Goal: Communication & Community: Answer question/provide support

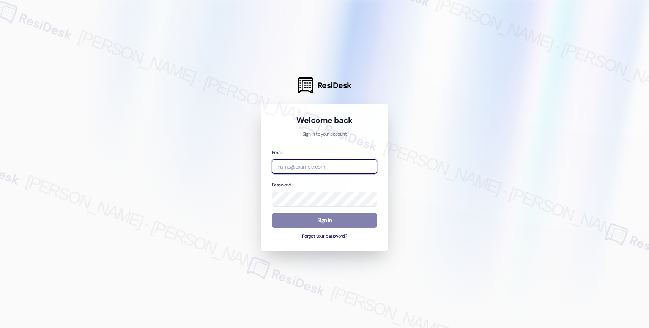
click at [291, 165] on input "email" at bounding box center [324, 166] width 105 height 15
paste input "automated-surveys-affinity_property-resen.nine@affinity_property.com"
type input "automated-surveys-affinity_property-resen.nine@affinity_property.com"
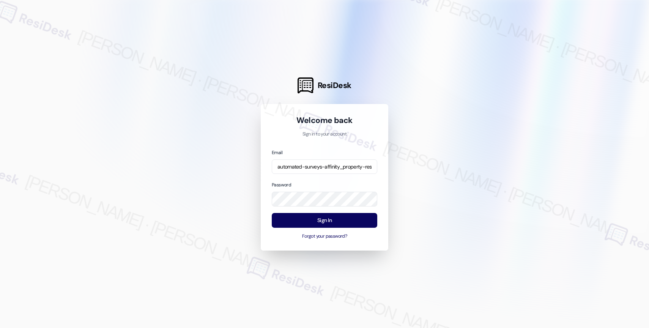
click at [408, 176] on div at bounding box center [324, 164] width 649 height 328
click at [319, 217] on button "Sign In" at bounding box center [324, 220] width 105 height 15
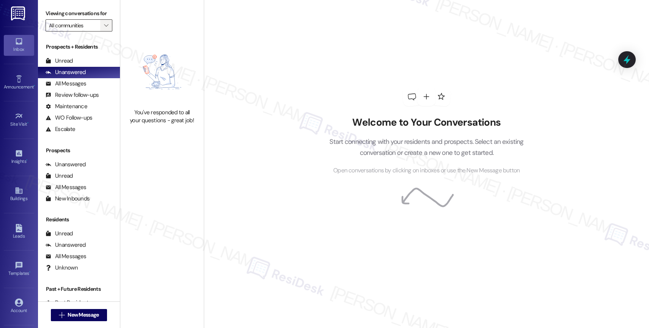
click at [102, 29] on span "" at bounding box center [105, 25] width 7 height 12
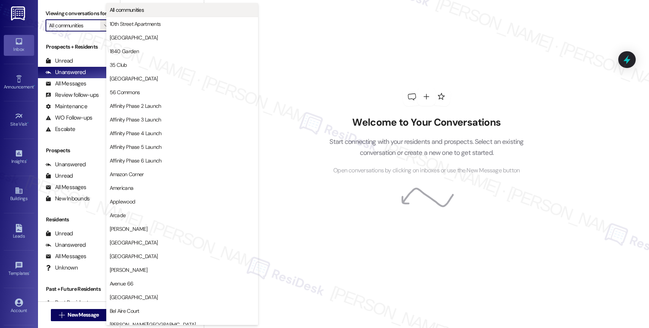
click at [145, 5] on button "All communities" at bounding box center [182, 10] width 152 height 14
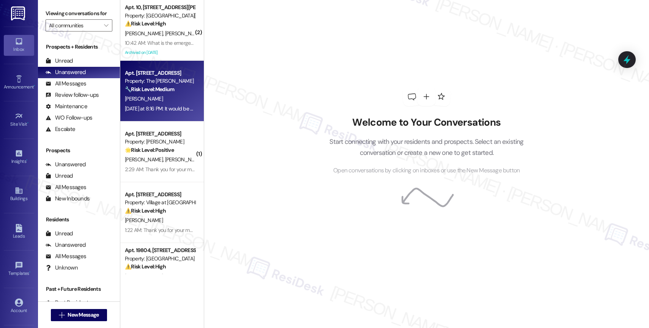
scroll to position [151, 0]
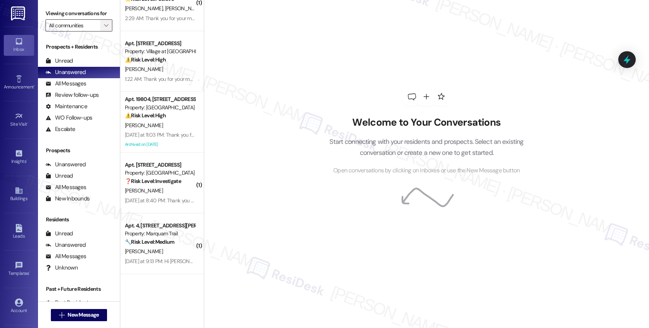
click at [102, 29] on span "" at bounding box center [105, 25] width 7 height 12
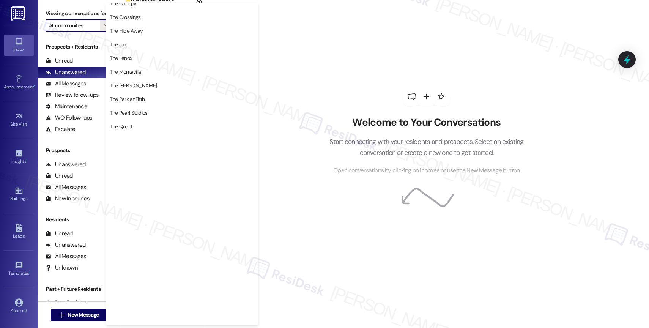
scroll to position [1399, 0]
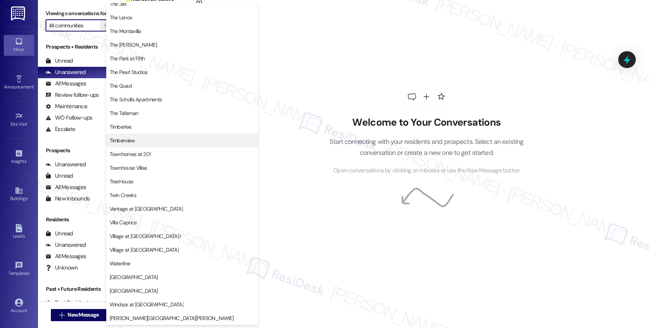
click at [153, 135] on button "Timberview" at bounding box center [182, 141] width 152 height 14
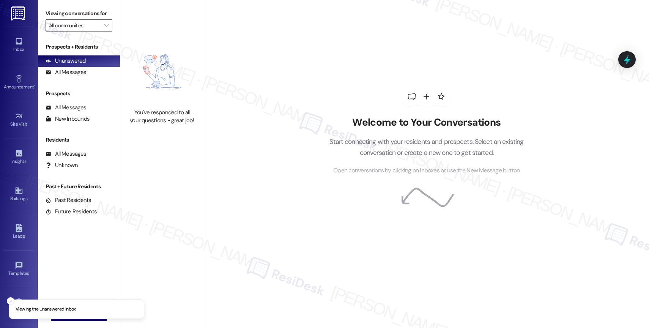
type input "Timberview"
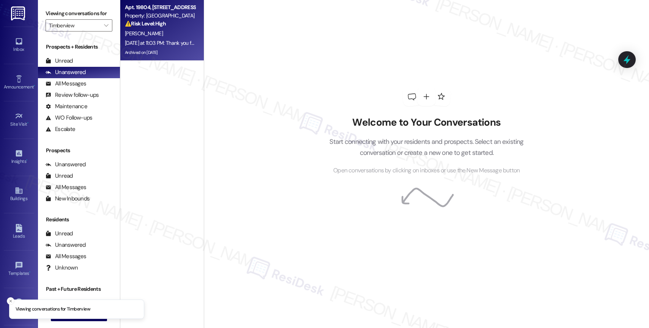
click at [144, 32] on div "K. Kelly" at bounding box center [160, 33] width 72 height 9
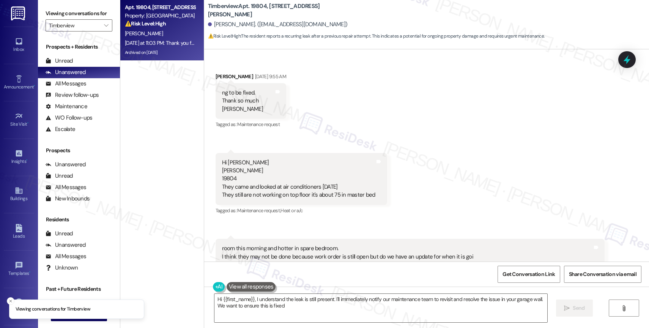
scroll to position [4482, 0]
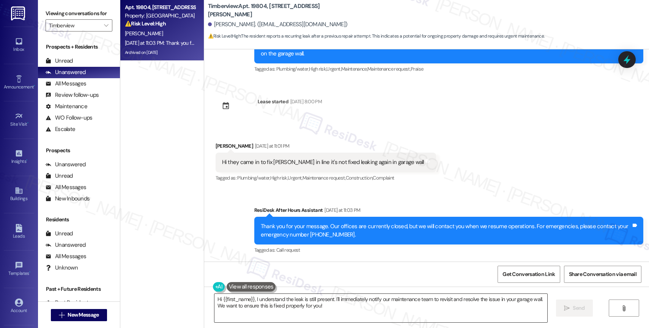
click at [265, 306] on textarea "Hi {{first_name}}, I understand the leak is still present. I'll immediately not…" at bounding box center [380, 308] width 333 height 28
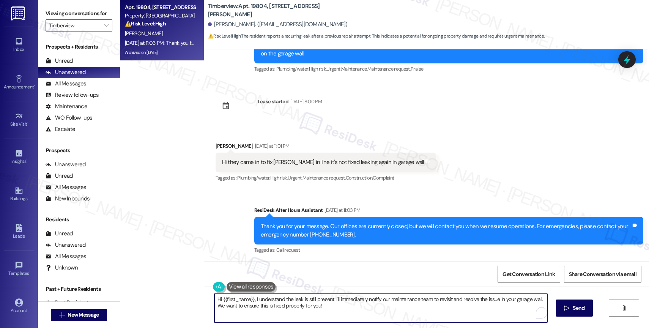
click at [265, 306] on textarea "Hi {{first_name}}, I understand the leak is still present. I'll immediately not…" at bounding box center [380, 308] width 333 height 28
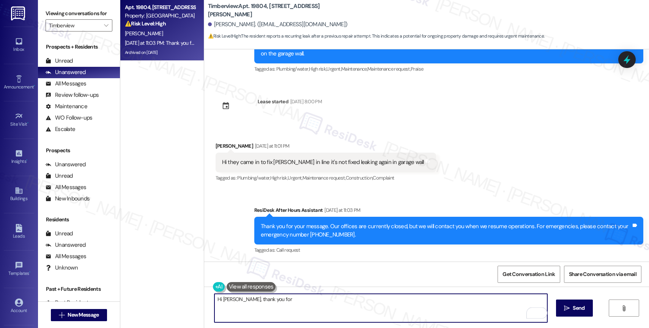
drag, startPoint x: 239, startPoint y: 297, endPoint x: 358, endPoint y: 303, distance: 118.8
click at [357, 303] on textarea "Hi Katherine, thank you for" at bounding box center [380, 308] width 333 height 28
click at [335, 306] on textarea "Hi Katherine, Good morning. I was already away" at bounding box center [380, 308] width 333 height 28
click at [335, 302] on textarea "Hi Katherine, Good morning. I was already away" at bounding box center [380, 308] width 333 height 28
click at [330, 304] on textarea "Hi Katherine, Good morning. I was already away" at bounding box center [380, 308] width 333 height 28
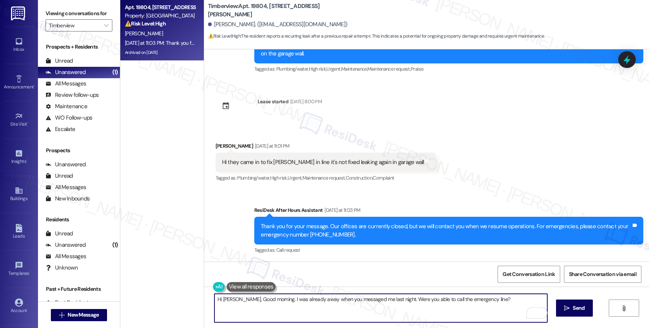
click at [511, 300] on textarea "Hi Katherine, Good morning. I was already away when you messaged me last night.…" at bounding box center [380, 308] width 333 height 28
type textarea "Hi Katherine, Good morning. I was already away when you messaged me last night.…"
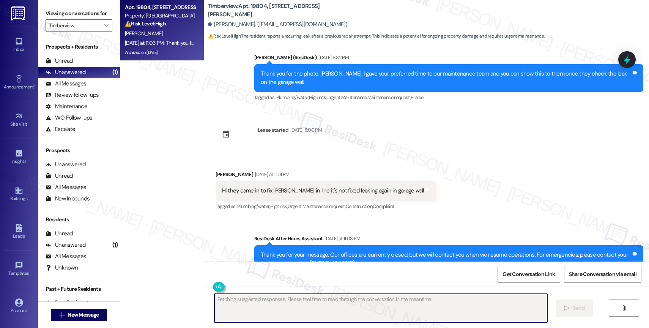
scroll to position [4543, 0]
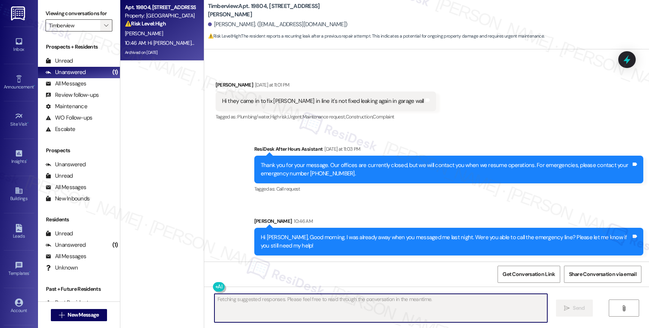
click at [104, 28] on icon "" at bounding box center [106, 25] width 4 height 6
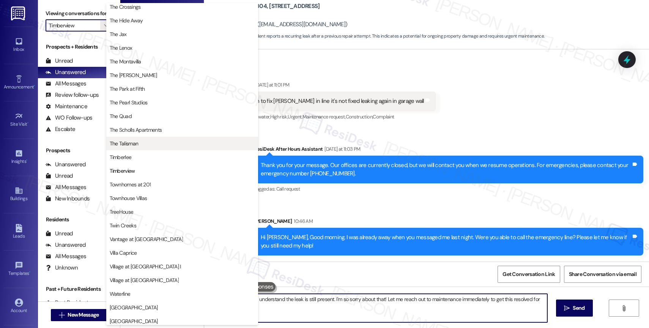
type textarea "Hi {{first_name}}, I understand the leak is still present. I'm so sorry about t…"
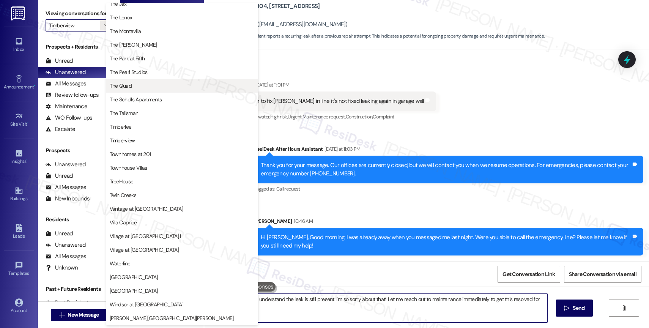
scroll to position [1389, 0]
click at [146, 83] on span "The Quad" at bounding box center [182, 86] width 145 height 8
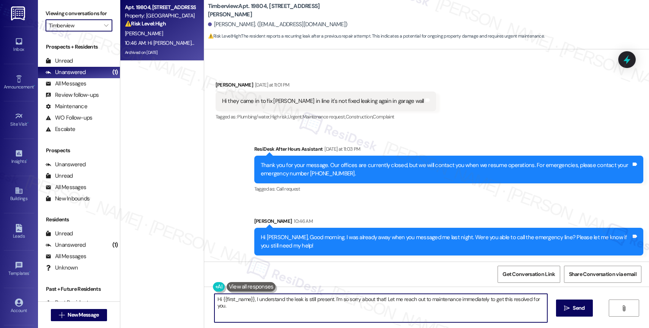
type input "The Quad"
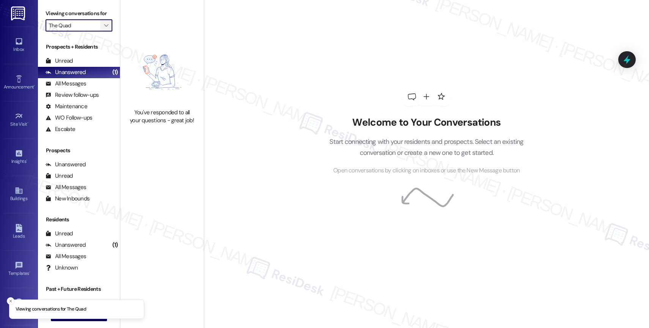
click at [104, 28] on icon "" at bounding box center [106, 25] width 4 height 6
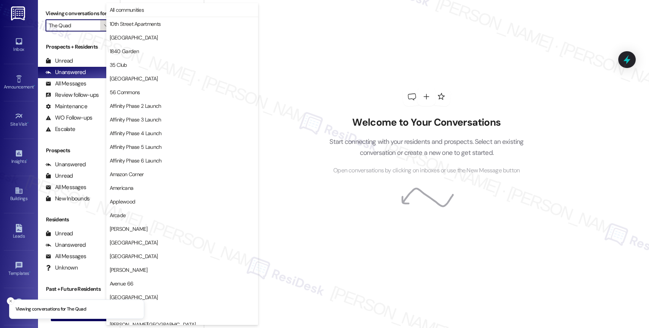
scroll to position [1308, 0]
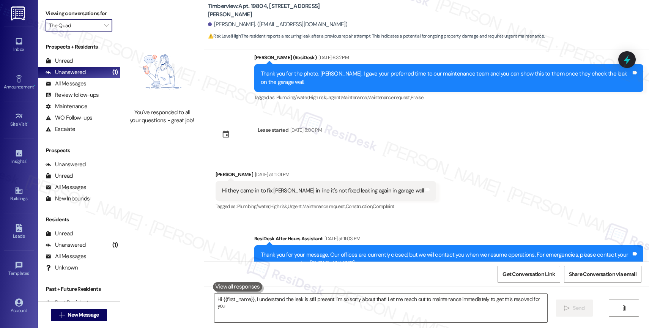
type textarea "Hi {{first_name}}, I understand the leak is still present. I'm so sorry about t…"
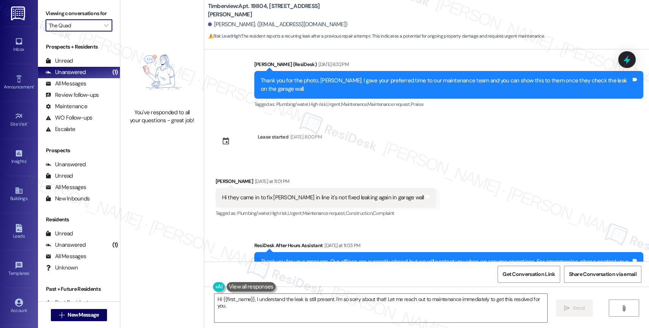
scroll to position [4410, 0]
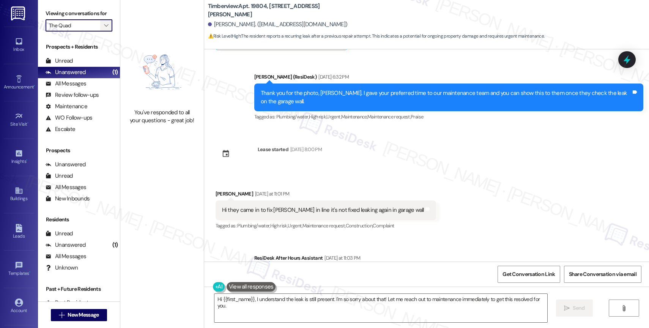
click at [104, 28] on icon "" at bounding box center [106, 25] width 4 height 6
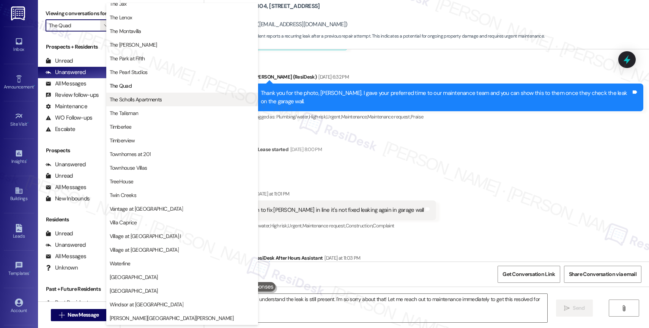
scroll to position [1377, 0]
click at [138, 97] on span "The Scholls Apartments" at bounding box center [136, 100] width 52 height 8
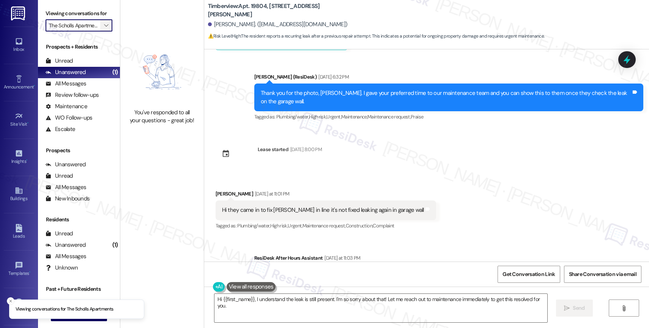
click at [104, 28] on icon "" at bounding box center [106, 25] width 4 height 6
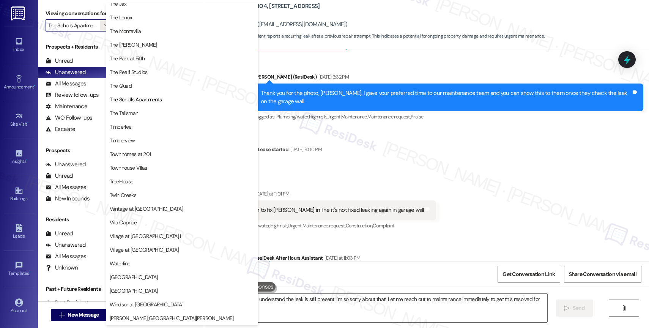
scroll to position [1378, 0]
click at [387, 209] on div "Received via SMS Katherine Kelly Yesterday at 11:01 PM Hi they came in to fix l…" at bounding box center [326, 210] width 232 height 53
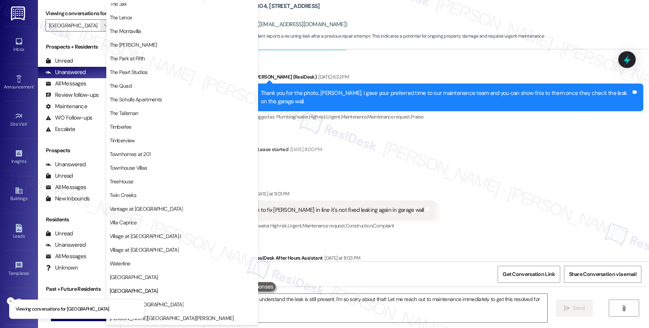
scroll to position [1374, 0]
click at [374, 177] on div "Received via SMS Katherine Kelly Jul 19, 2023 at 9:55 AM ng to be fixed. Thank …" at bounding box center [426, 155] width 445 height 212
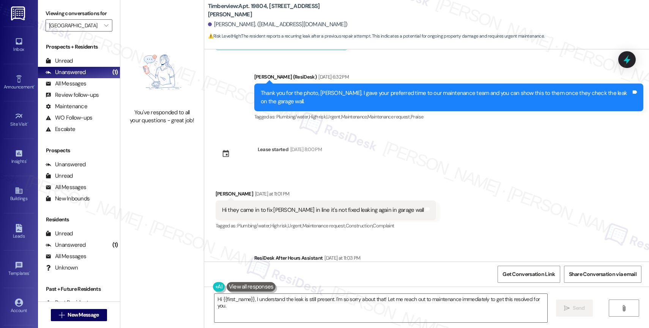
scroll to position [4554, 0]
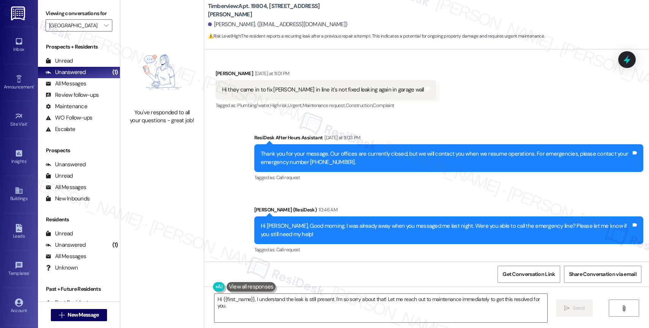
click at [400, 192] on div "Sent via SMS ResiDesk After Hours Assistant Yesterday at 11:03 PM Thank you for…" at bounding box center [426, 188] width 445 height 144
click at [397, 195] on div "Sent via SMS ResiDesk After Hours Assistant Yesterday at 11:03 PM Thank you for…" at bounding box center [426, 188] width 445 height 144
click at [104, 28] on icon "" at bounding box center [106, 25] width 4 height 6
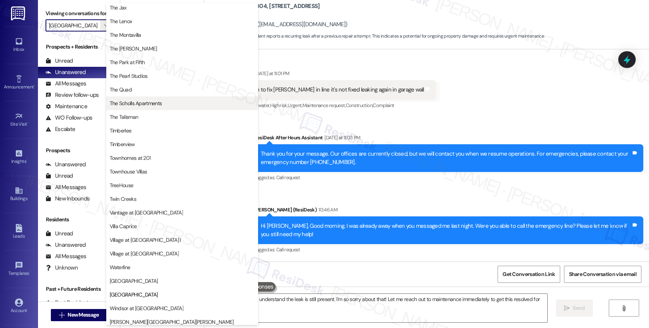
scroll to position [1384, 0]
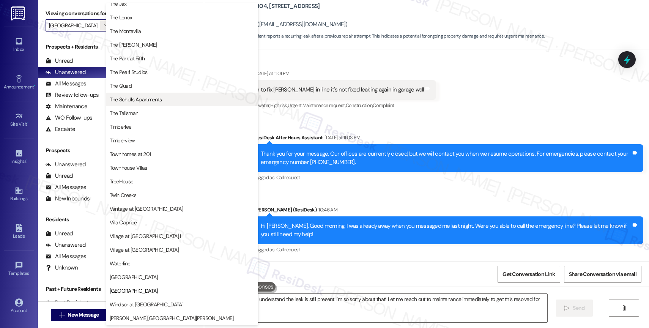
click at [159, 97] on span "The Scholls Apartments" at bounding box center [136, 100] width 52 height 8
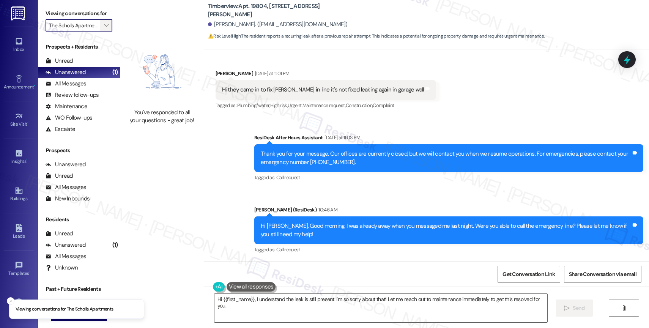
click at [104, 28] on icon "" at bounding box center [106, 25] width 4 height 6
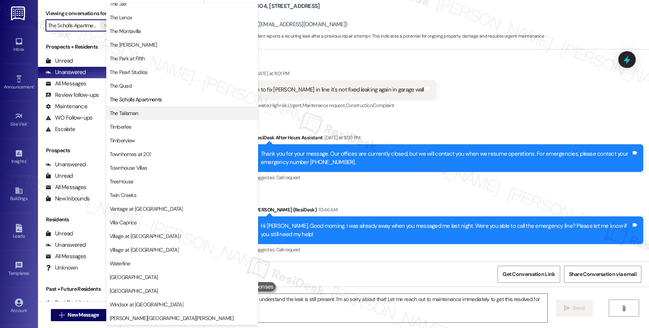
scroll to position [1387, 0]
click at [139, 112] on span "The Talisman" at bounding box center [182, 113] width 145 height 8
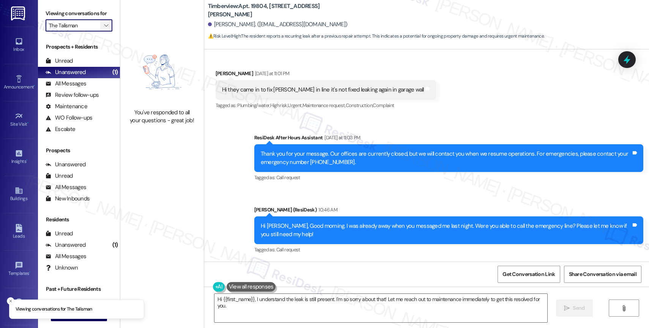
click at [104, 31] on button "" at bounding box center [106, 25] width 12 height 12
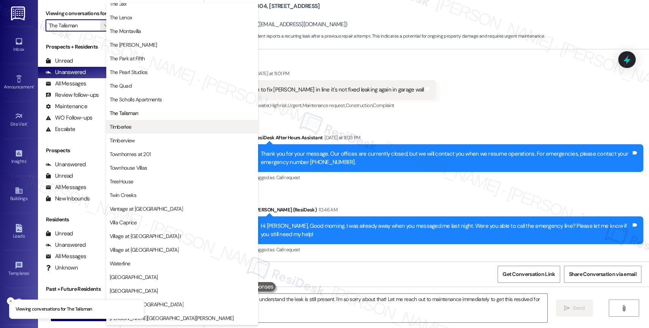
scroll to position [1378, 0]
click at [138, 128] on span "Timberlee" at bounding box center [182, 127] width 145 height 8
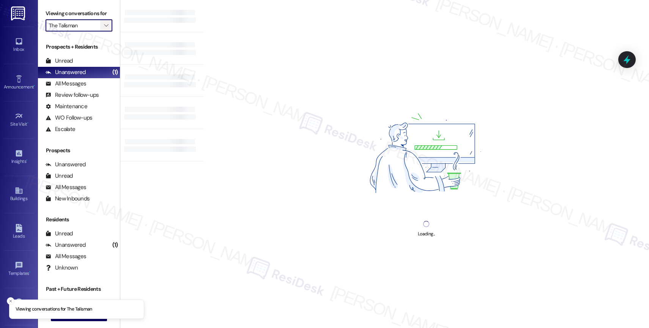
type input "Timberlee"
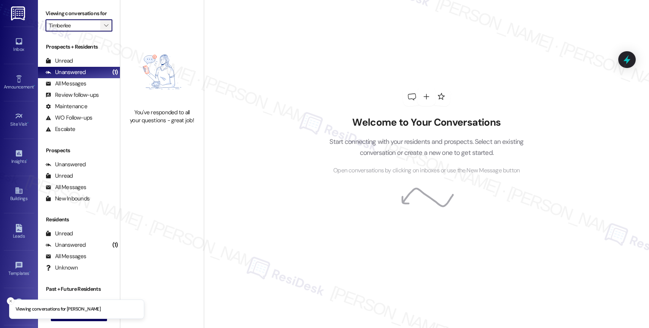
click at [104, 28] on icon "" at bounding box center [106, 25] width 4 height 6
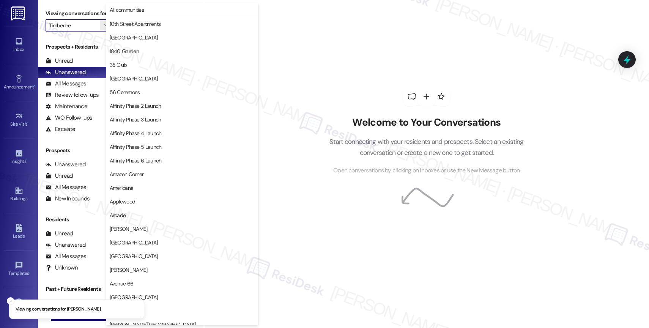
scroll to position [1308, 0]
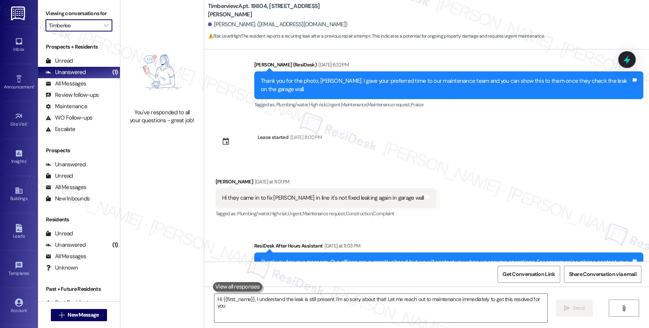
type textarea "Hi {{first_name}}, I understand the leak is still present. I'm so sorry about t…"
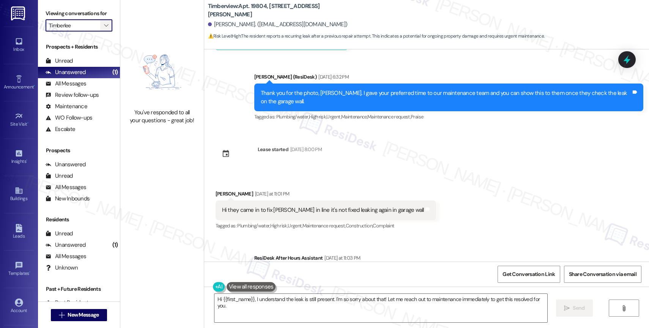
click at [103, 31] on span "" at bounding box center [105, 25] width 7 height 12
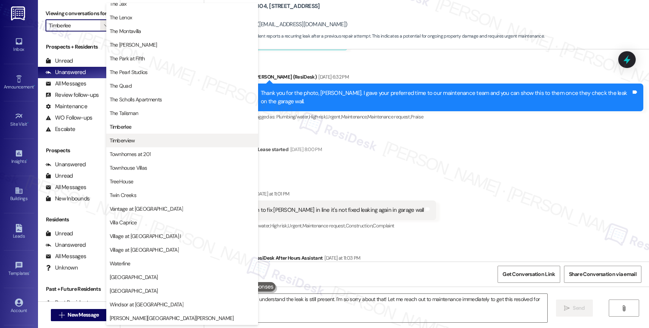
scroll to position [1377, 0]
click at [148, 141] on span "Timberview" at bounding box center [182, 141] width 145 height 8
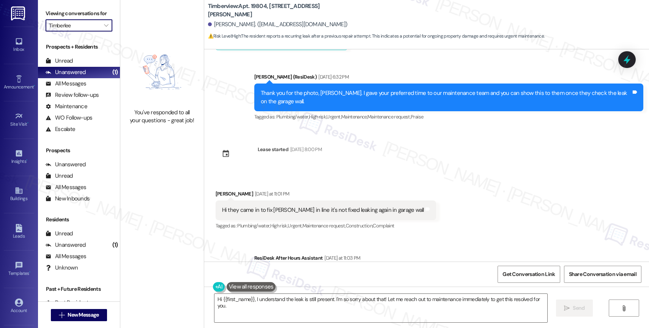
type input "Timberview"
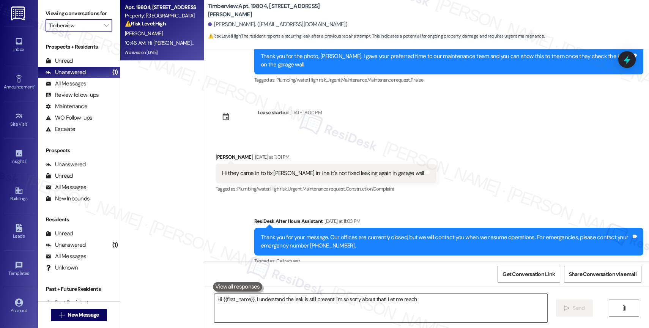
scroll to position [4410, 0]
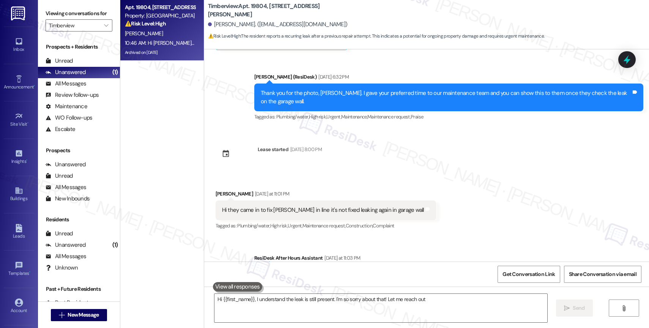
click at [162, 35] on div "K. Kelly" at bounding box center [160, 33] width 72 height 9
type textarea "Hi {{first_name}}, I understand the leak is still present. I'm so sorry about t…"
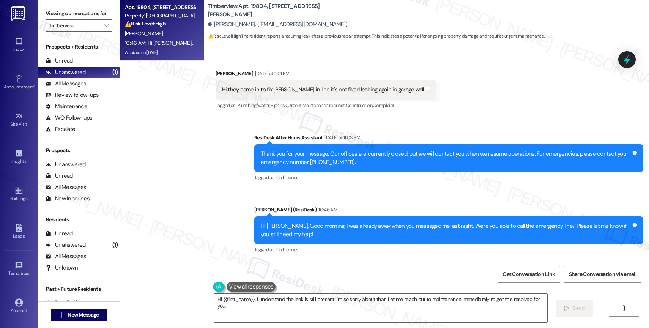
drag, startPoint x: 99, startPoint y: 33, endPoint x: 119, endPoint y: 49, distance: 25.1
click at [104, 28] on icon "" at bounding box center [106, 25] width 4 height 6
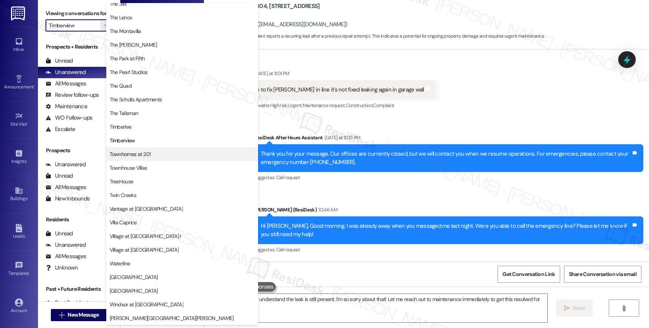
scroll to position [1382, 0]
click at [156, 156] on span "Townhomes at 201" at bounding box center [182, 154] width 145 height 8
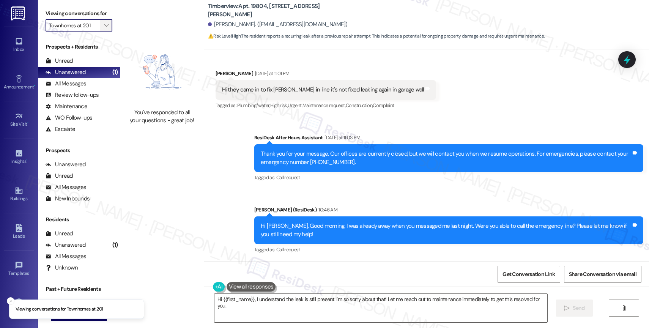
click at [102, 28] on span "" at bounding box center [105, 25] width 7 height 12
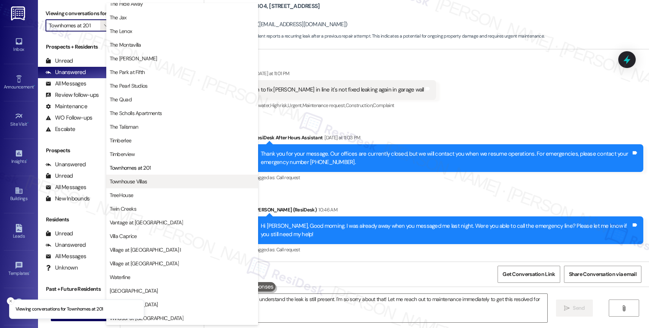
scroll to position [1363, 0]
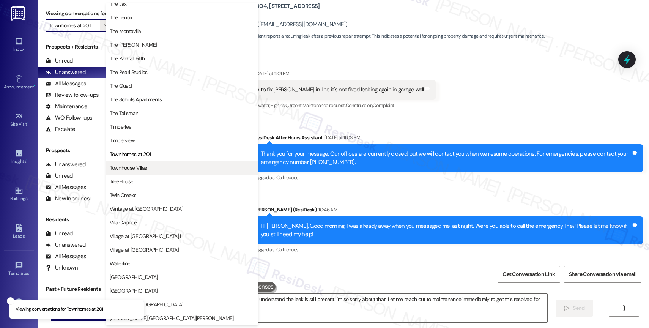
click at [135, 165] on span "Townhouse Villas" at bounding box center [129, 168] width 38 height 8
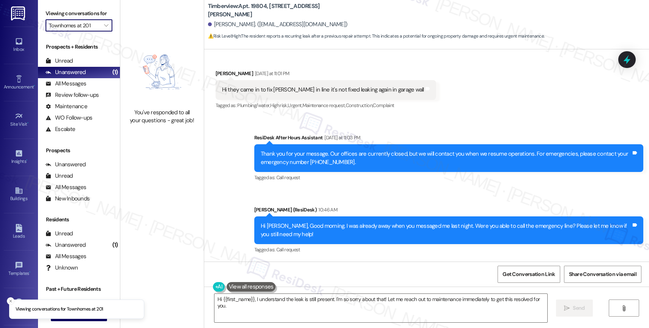
type input "Townhouse Villas"
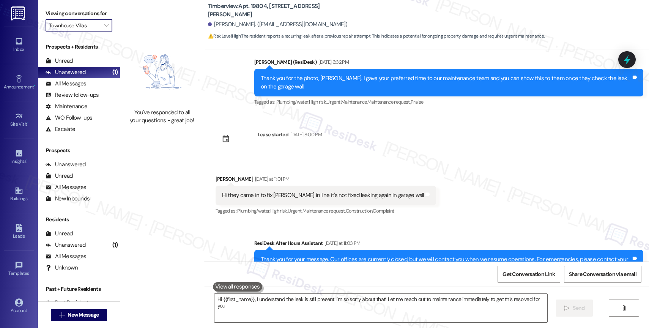
type textarea "Hi {{first_name}}, I understand the leak is still present. I'm so sorry about t…"
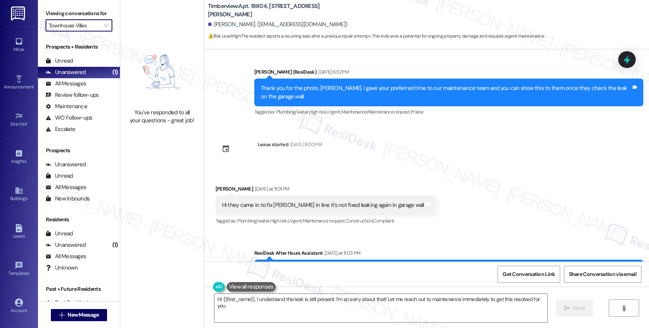
scroll to position [4410, 0]
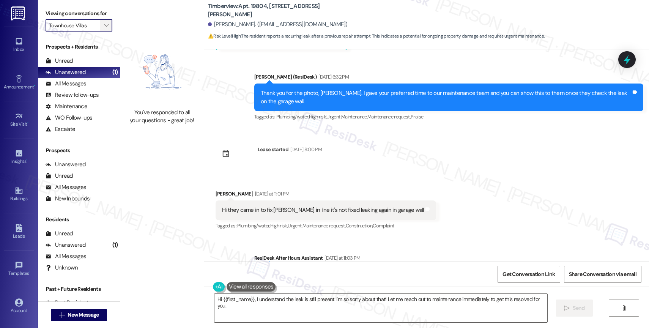
click at [102, 28] on span "" at bounding box center [105, 25] width 7 height 12
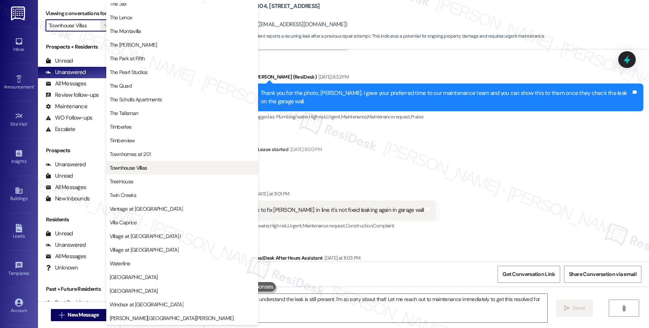
scroll to position [1373, 0]
click at [163, 167] on span "Townhouse Villas" at bounding box center [182, 168] width 145 height 8
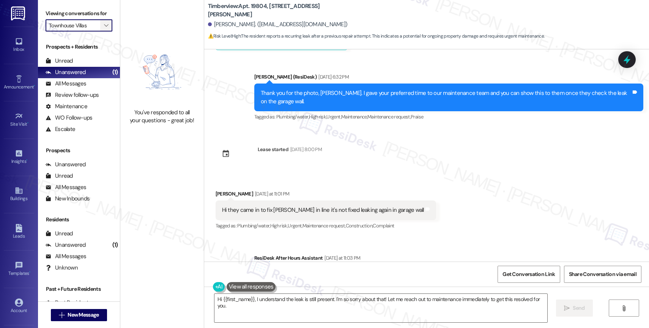
click at [104, 28] on icon "" at bounding box center [106, 25] width 4 height 6
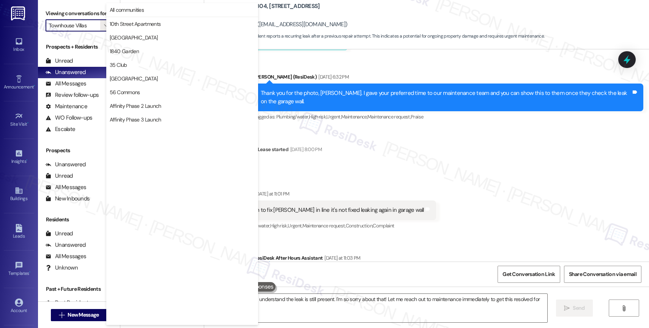
scroll to position [1308, 0]
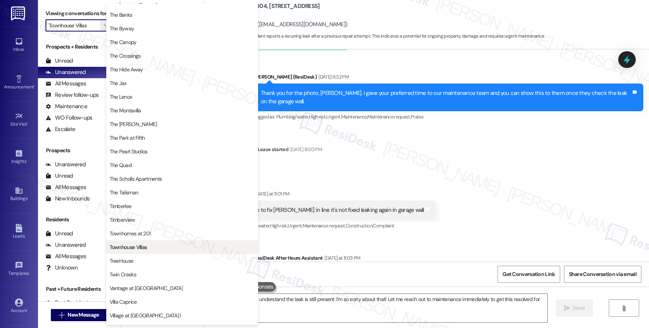
click at [163, 246] on span "Townhouse Villas" at bounding box center [182, 247] width 145 height 8
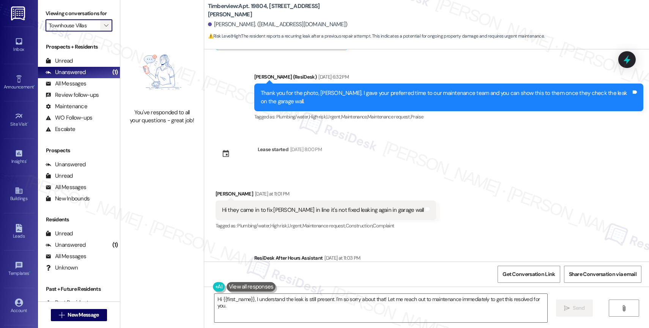
click at [104, 28] on icon "" at bounding box center [106, 25] width 4 height 6
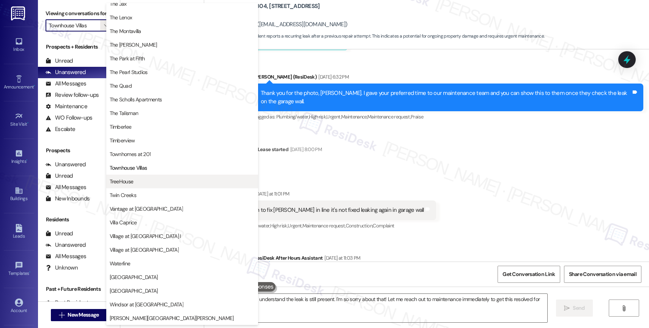
scroll to position [1382, 0]
click at [137, 180] on span "TreeHouse" at bounding box center [182, 182] width 145 height 8
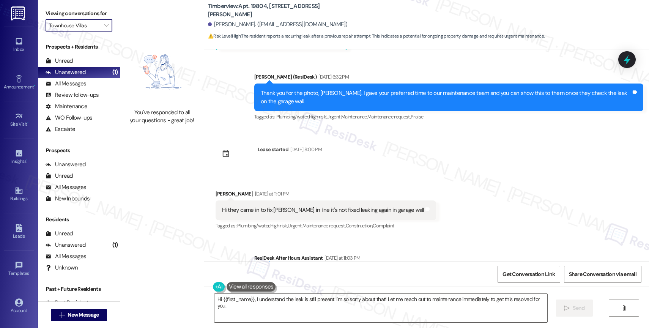
type input "TreeHouse"
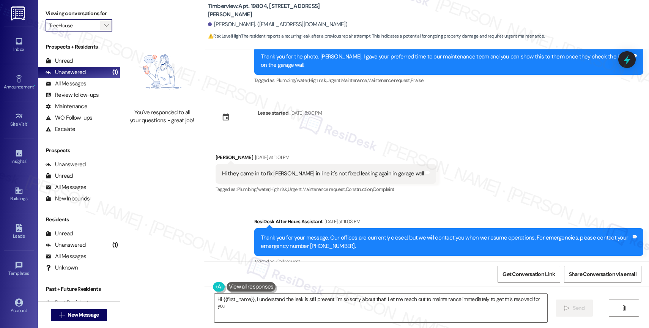
type textarea "Hi {{first_name}}, I understand the leak is still present. I'm so sorry about t…"
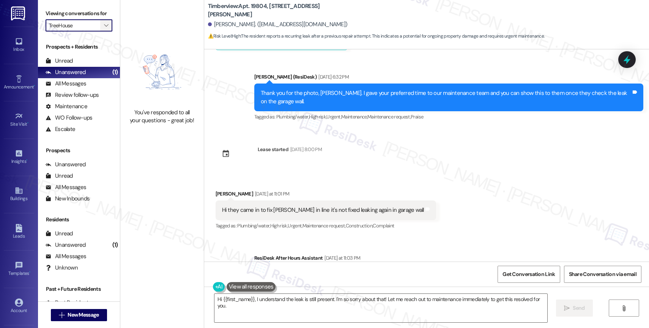
click at [104, 28] on icon "" at bounding box center [106, 25] width 4 height 6
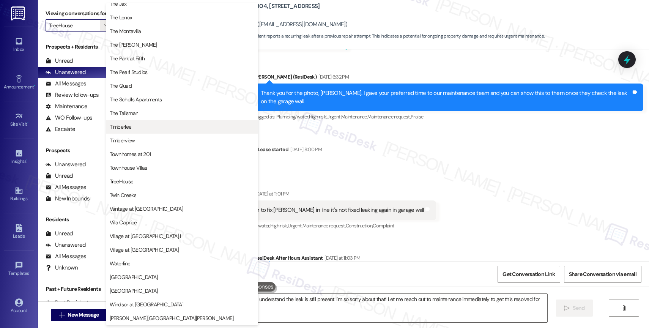
scroll to position [1377, 0]
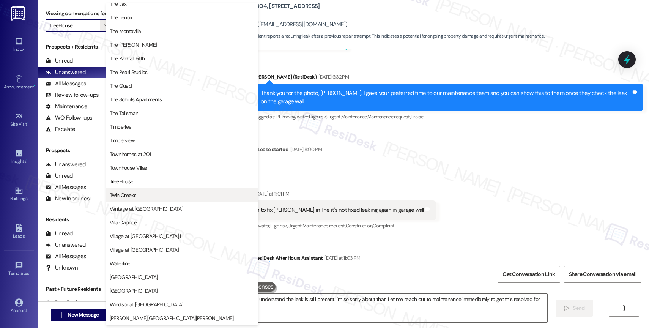
click at [132, 193] on span "Twin Creeks" at bounding box center [123, 195] width 27 height 8
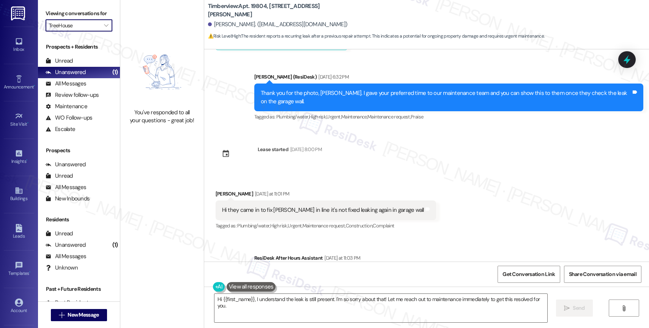
type input "Twin Creeks"
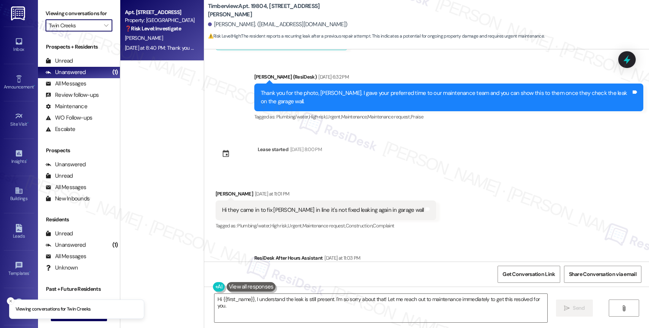
click at [174, 31] on strong "❓ Risk Level: Investigate" at bounding box center [153, 28] width 56 height 7
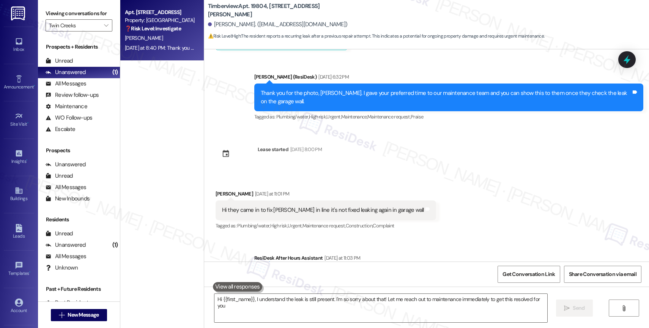
type textarea "Hi {{first_name}}, I understand the leak is still present. I'm so sorry about t…"
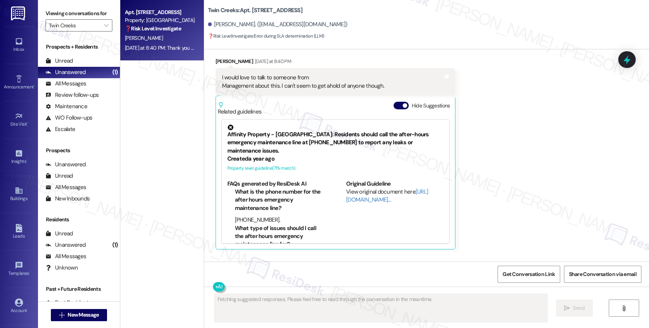
scroll to position [1424, 0]
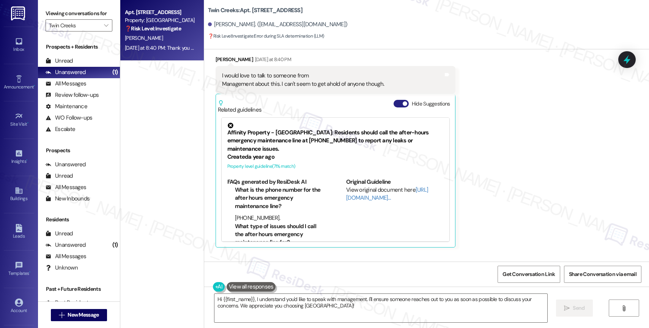
click at [393, 107] on button "Hide Suggestions" at bounding box center [400, 104] width 15 height 8
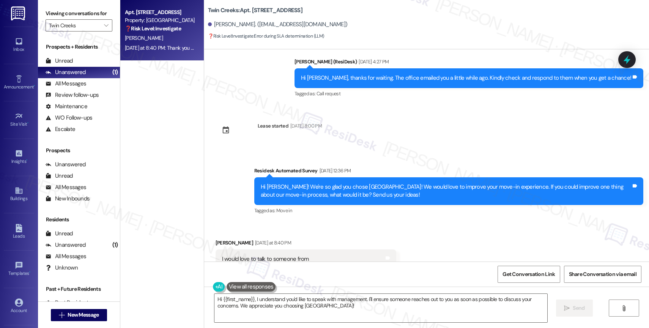
scroll to position [1284, 0]
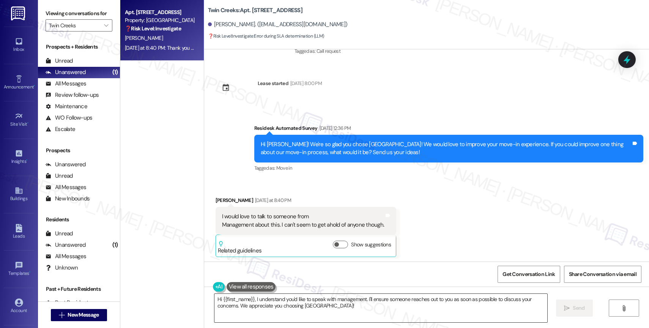
click at [277, 307] on textarea "Hi {{first_name}}, I understand you'd like to speak with management. I'll ensur…" at bounding box center [380, 308] width 333 height 28
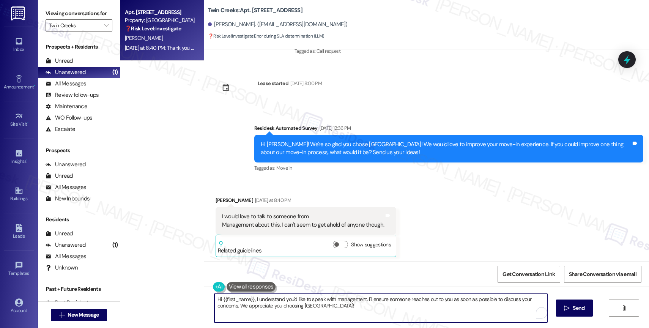
click at [277, 307] on textarea "Hi {{first_name}}, I understand you'd like to speak with management. I'll ensur…" at bounding box center [380, 308] width 333 height 28
click at [296, 308] on textarea "Hi {{first_name}}, I understand you'd like to speak with management. I'll ensur…" at bounding box center [380, 308] width 333 height 28
drag, startPoint x: 363, startPoint y: 296, endPoint x: 375, endPoint y: 320, distance: 27.3
click at [375, 320] on textarea "Hi {{first_name}}, I understand you'd like to speak with management. I'll ensur…" at bounding box center [380, 308] width 333 height 28
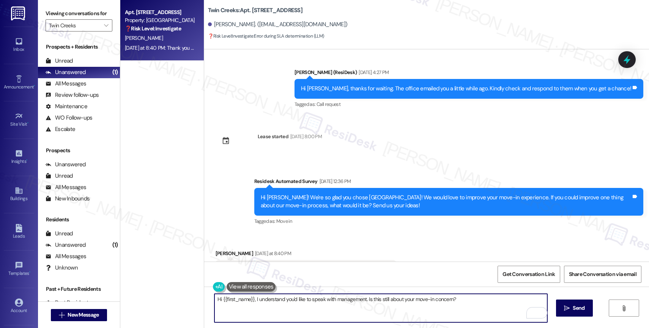
scroll to position [1147, 0]
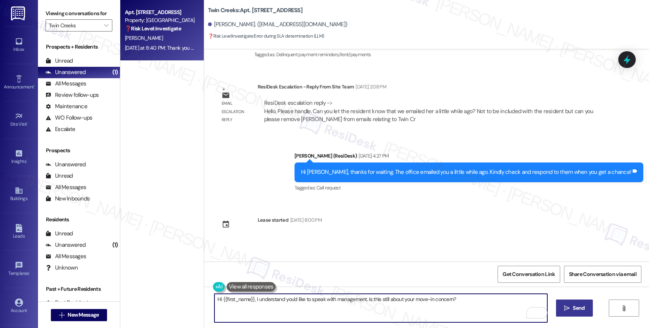
type textarea "Hi {{first_name}}, I understand you'd like to speak with management. Is this st…"
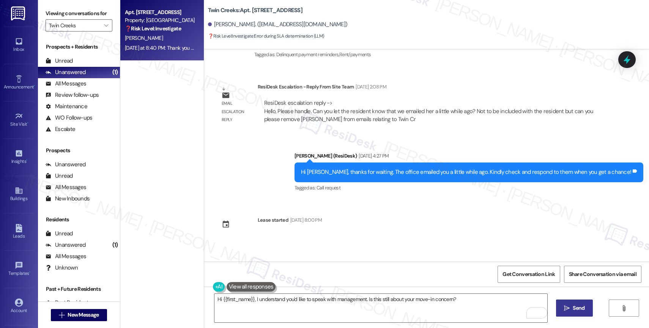
click at [570, 307] on span " Send" at bounding box center [574, 308] width 24 height 8
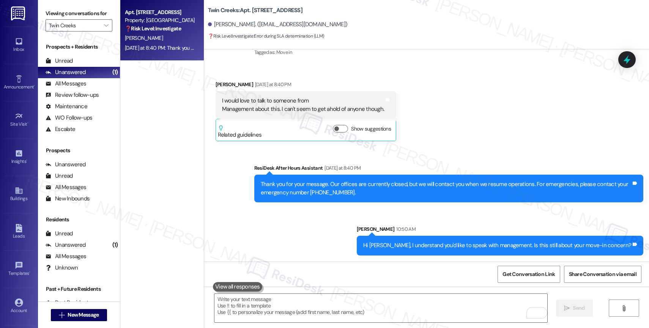
scroll to position [1407, 0]
click at [305, 306] on textarea "To enrich screen reader interactions, please activate Accessibility in Grammarl…" at bounding box center [380, 308] width 333 height 28
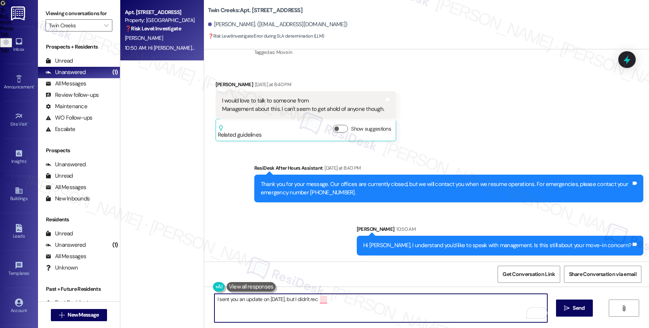
drag, startPoint x: 295, startPoint y: 301, endPoint x: 399, endPoint y: 306, distance: 103.3
click at [391, 309] on textarea "I sent you an update on August 7th, but I didn't rec" at bounding box center [380, 308] width 333 height 28
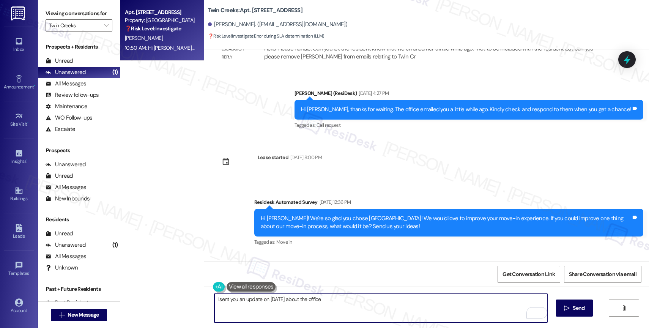
scroll to position [1199, 0]
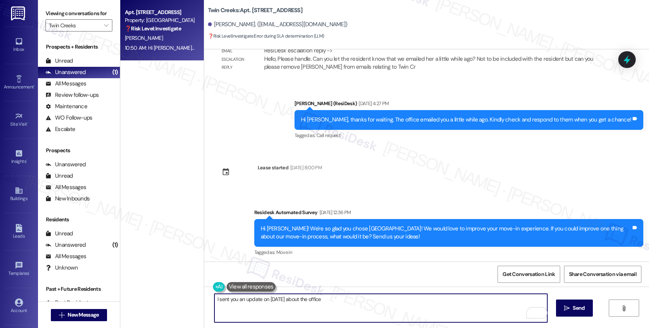
drag, startPoint x: 289, startPoint y: 297, endPoint x: 392, endPoint y: 305, distance: 103.5
click at [392, 305] on textarea "I sent you an update on August 7th about the office" at bounding box center [380, 308] width 333 height 28
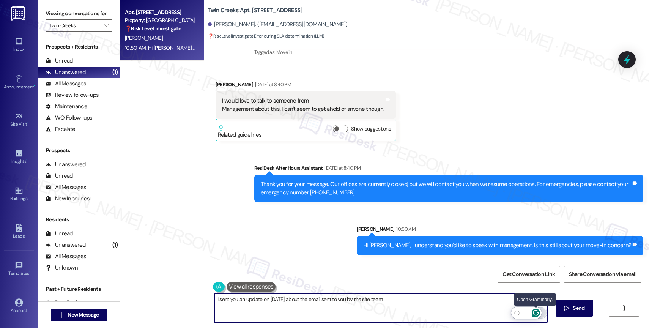
type textarea "I sent you an update on [DATE] about the email sent to you by the site team."
click at [536, 312] on icon "Open Grammarly. 0 Suggestions." at bounding box center [535, 312] width 8 height 8
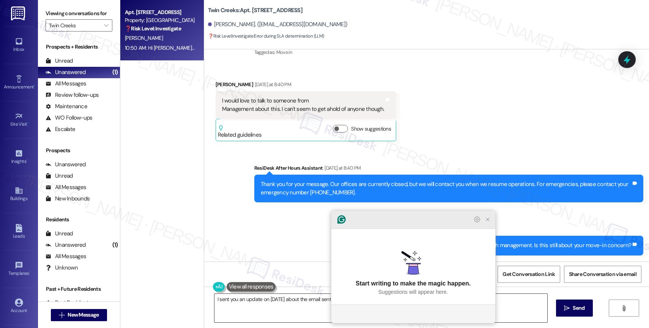
click at [492, 229] on div at bounding box center [413, 220] width 164 height 18
click at [487, 224] on icon "Close Grammarly Assistant" at bounding box center [487, 219] width 9 height 9
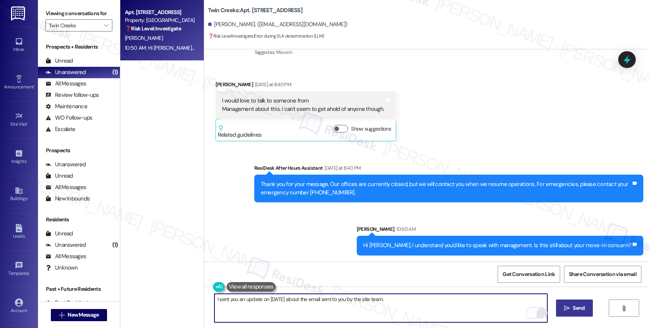
click at [569, 304] on span " Send" at bounding box center [574, 308] width 24 height 8
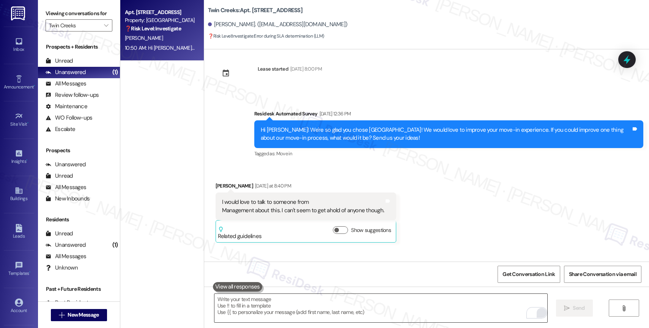
scroll to position [1293, 0]
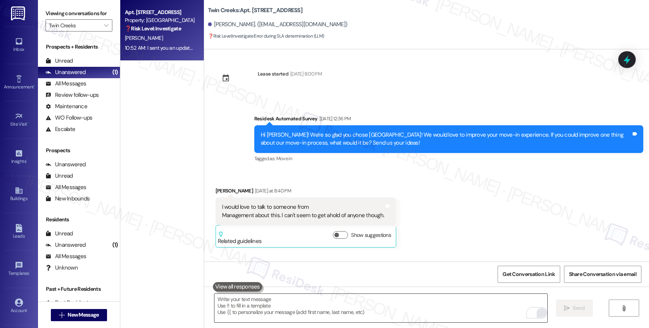
click at [299, 147] on div "Hi [PERSON_NAME]! We're so glad you chose [GEOGRAPHIC_DATA]! We would love to i…" at bounding box center [446, 139] width 370 height 16
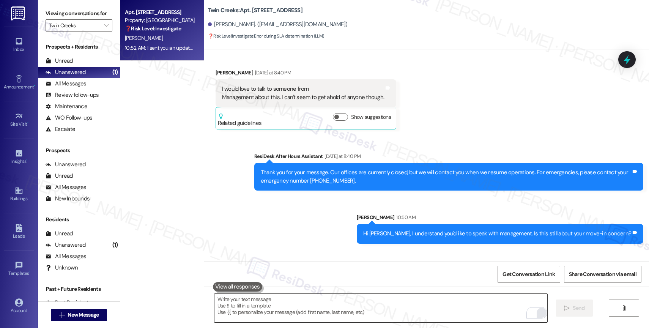
scroll to position [1460, 0]
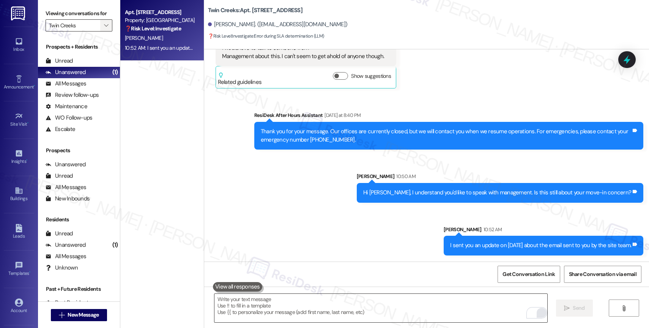
click at [102, 31] on span "" at bounding box center [105, 25] width 7 height 12
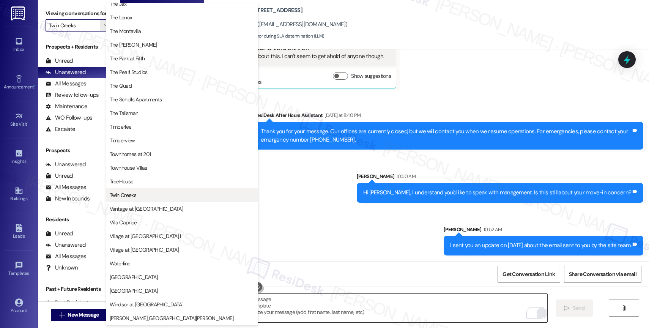
scroll to position [1387, 0]
click at [143, 205] on span "Vantage at [GEOGRAPHIC_DATA]" at bounding box center [146, 209] width 73 height 8
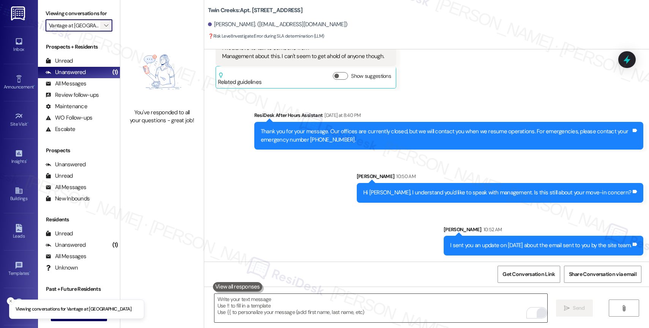
click at [104, 28] on icon "" at bounding box center [106, 25] width 4 height 6
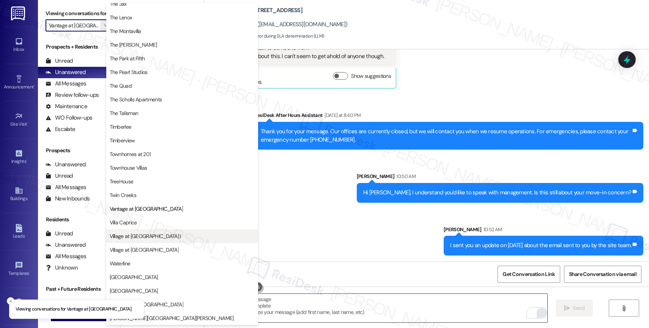
scroll to position [1384, 0]
click at [147, 219] on span "Villa Caprice" at bounding box center [182, 222] width 145 height 8
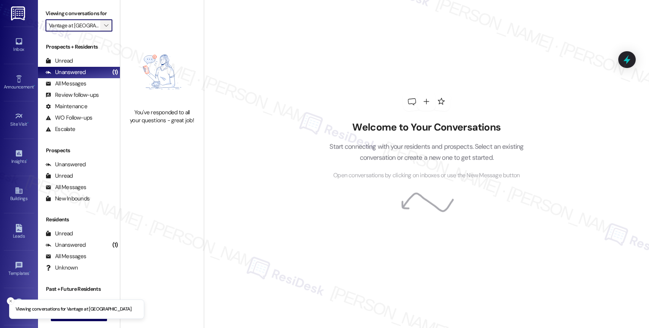
type input "Villa Caprice"
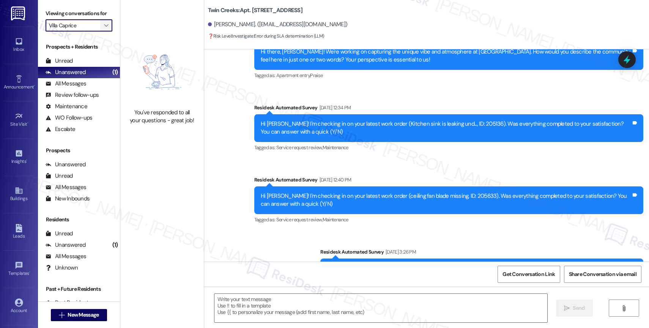
type textarea "Fetching suggested responses. Please feel free to read through the conversation…"
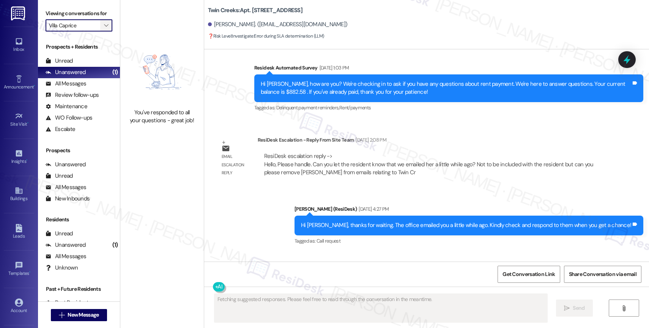
scroll to position [1424, 0]
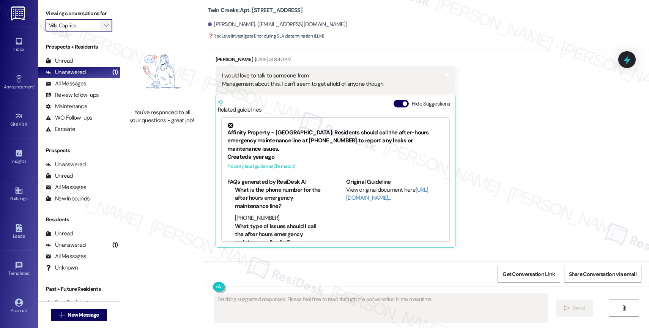
click at [102, 31] on span "" at bounding box center [105, 25] width 7 height 12
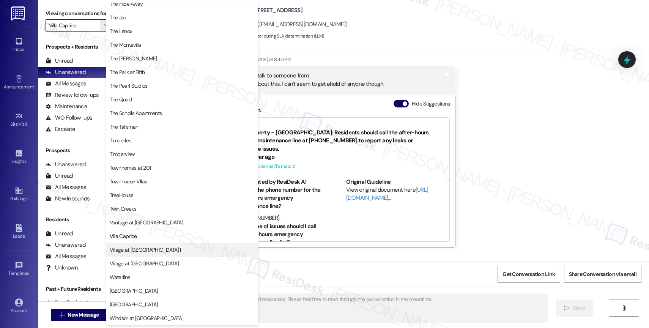
scroll to position [1363, 0]
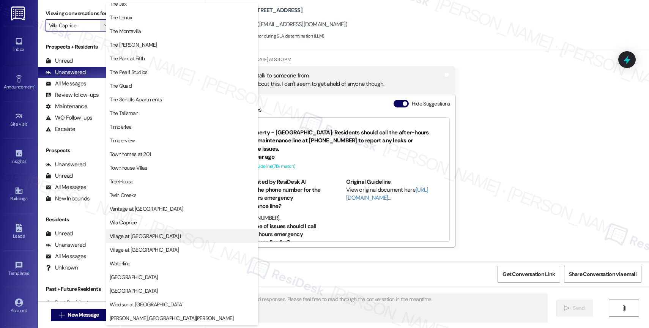
click at [150, 237] on span "Village at [GEOGRAPHIC_DATA] I" at bounding box center [145, 236] width 71 height 8
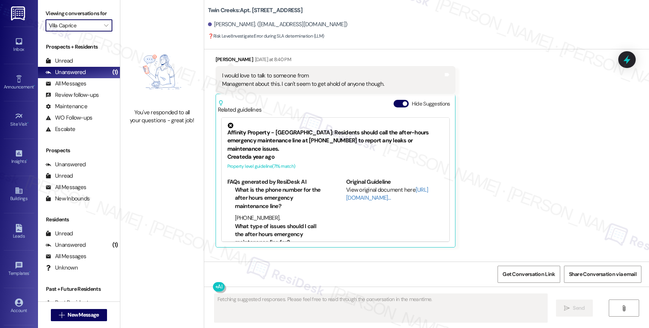
type input "Village at [GEOGRAPHIC_DATA] I"
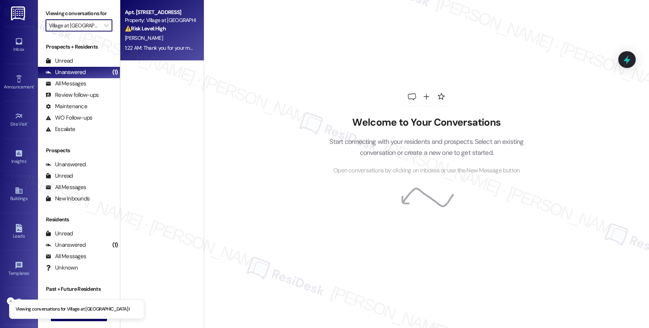
click at [172, 32] on div "⚠️ Risk Level: High The resident is experiencing ongoing, escalating noise dist…" at bounding box center [160, 29] width 70 height 8
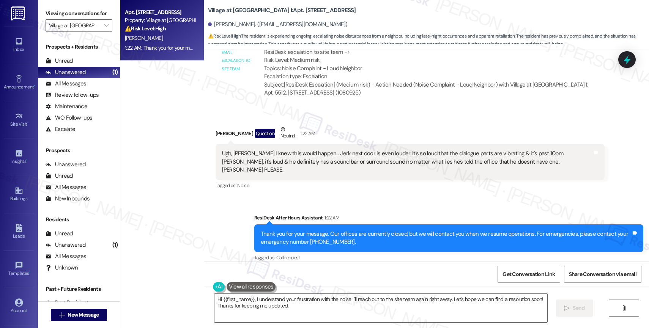
scroll to position [3754, 0]
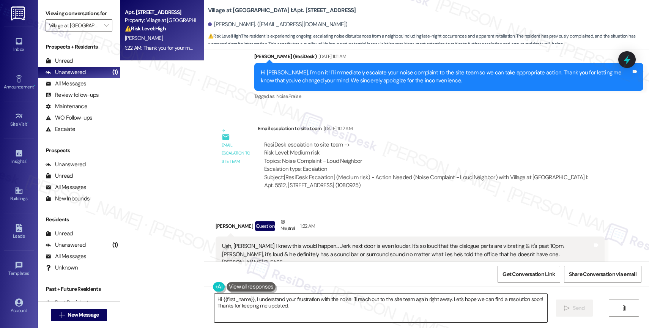
click at [270, 307] on textarea "Hi {{first_name}}, I understand your frustration with the noise. I'll reach out…" at bounding box center [380, 308] width 333 height 28
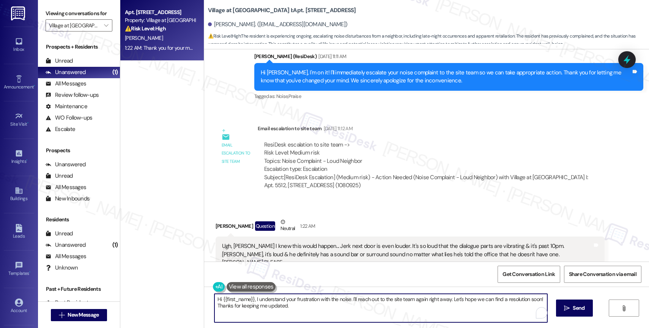
click at [270, 307] on textarea "Hi {{first_name}}, I understand your frustration with the noise. I'll reach out…" at bounding box center [380, 308] width 333 height 28
click at [454, 304] on textarea "Hi Isabelle, I was already away when you messaged me again. Yesterday, I escala…" at bounding box center [380, 308] width 333 height 28
click at [460, 301] on textarea "Hi Isabelle, I was already away when you messaged me again. Yesterday, I escala…" at bounding box center [380, 308] width 333 height 28
click at [457, 303] on textarea "Hi Isabelle, I was already away when you messaged me again. Yesterday, I escala…" at bounding box center [380, 308] width 333 height 28
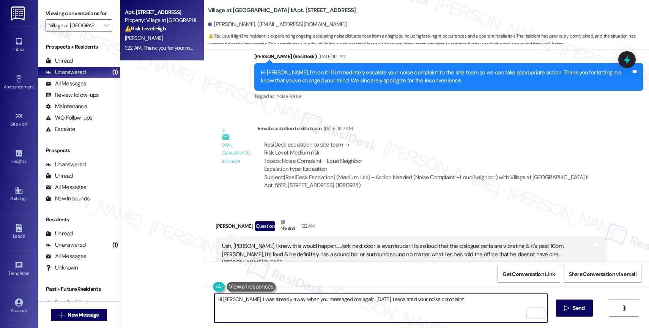
click at [456, 303] on textarea "Hi Isabelle, I was already away when you messaged me again. Yesterday, I escala…" at bounding box center [380, 308] width 333 height 28
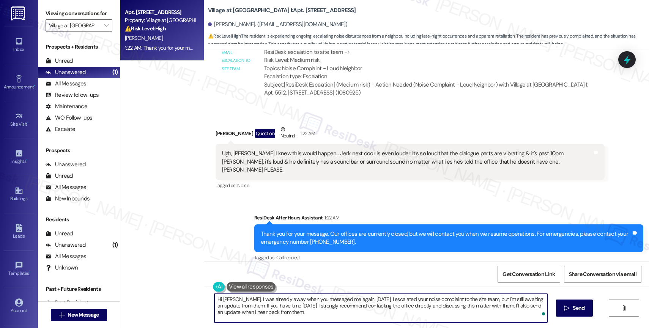
click at [366, 315] on textarea "Hi Isabelle, I was already away when you messaged me again. Yesterday, I escala…" at bounding box center [380, 308] width 333 height 28
type textarea "Hi Isabelle, I was already away when you messaged me again. Yesterday, I escala…"
click at [536, 311] on icon "Open Grammarly. 0 Suggestions." at bounding box center [535, 312] width 8 height 8
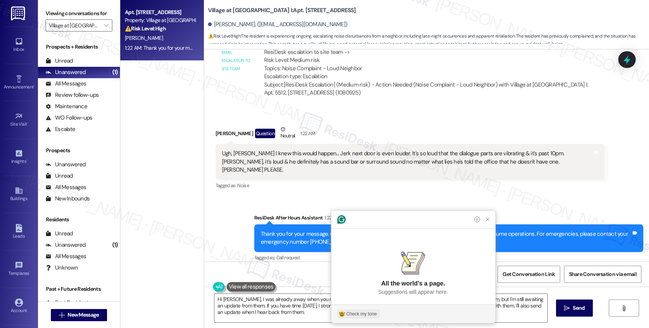
click at [360, 313] on div "Check my tone" at bounding box center [361, 313] width 30 height 7
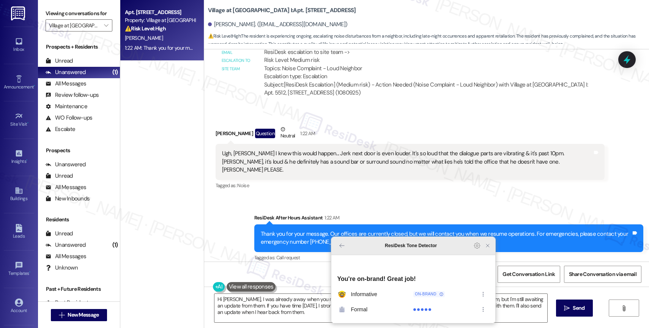
click at [487, 247] on icon "Close Grammarly Assistant" at bounding box center [487, 245] width 3 height 3
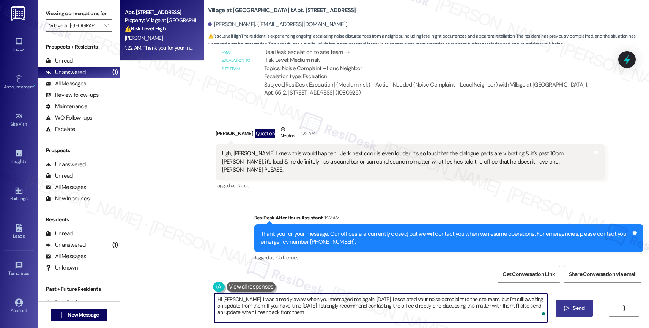
click at [566, 304] on span " Send" at bounding box center [574, 308] width 24 height 8
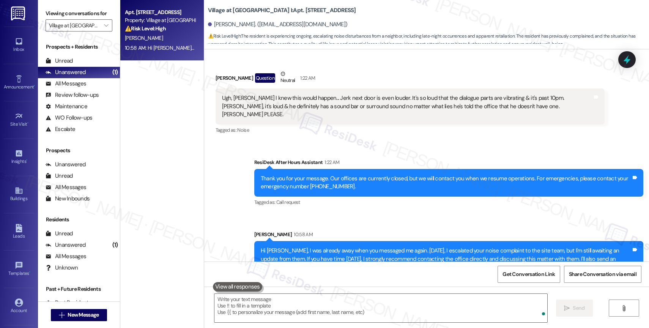
scroll to position [3916, 0]
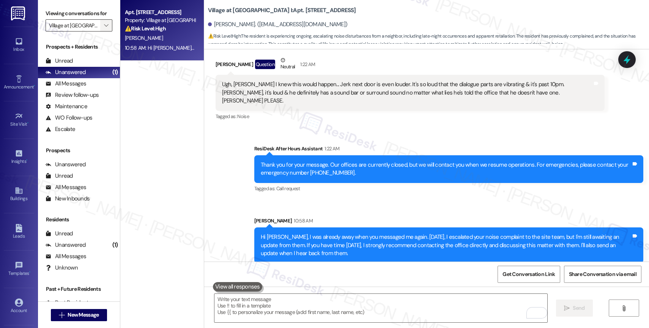
click at [104, 28] on icon "" at bounding box center [106, 25] width 4 height 6
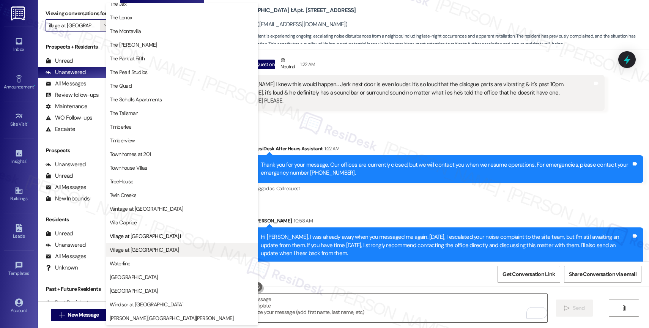
scroll to position [1364, 0]
click at [141, 248] on span "Village at [GEOGRAPHIC_DATA]" at bounding box center [144, 250] width 69 height 8
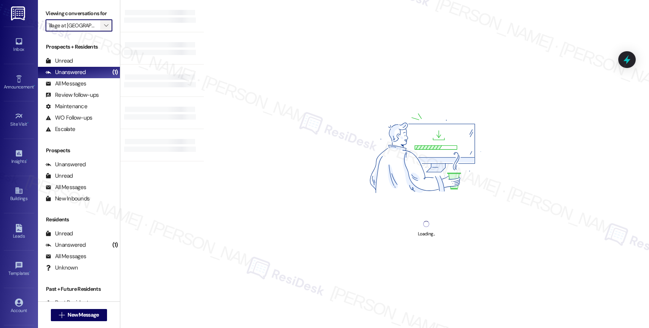
type input "Village at [GEOGRAPHIC_DATA]"
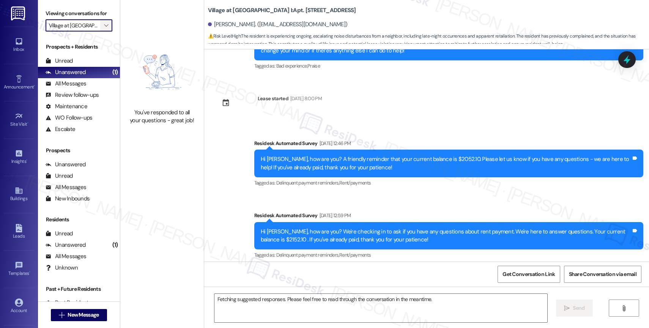
click at [104, 28] on icon "" at bounding box center [106, 25] width 4 height 6
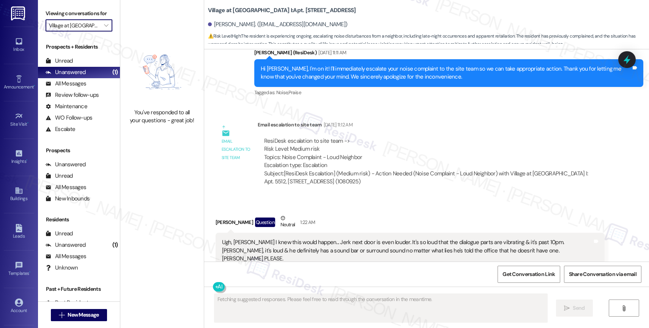
scroll to position [3774, 0]
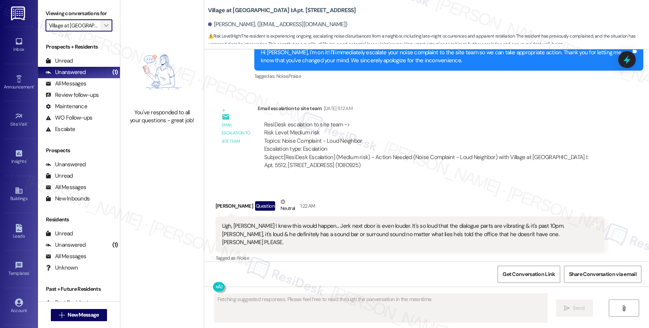
click at [102, 30] on span "" at bounding box center [105, 25] width 7 height 12
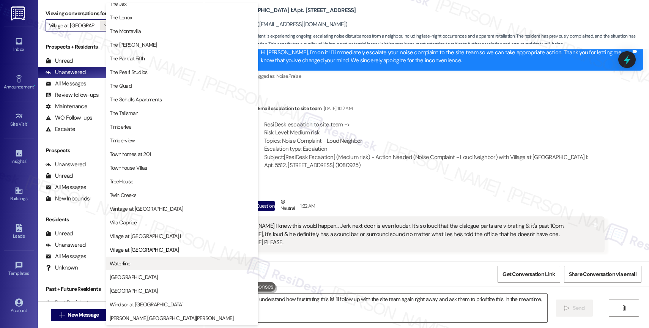
scroll to position [1361, 0]
type textarea "Hi {{first_name}}, I understand how frustrating this is! I'll follow up with th…"
click at [155, 263] on span "Waterline" at bounding box center [182, 263] width 145 height 8
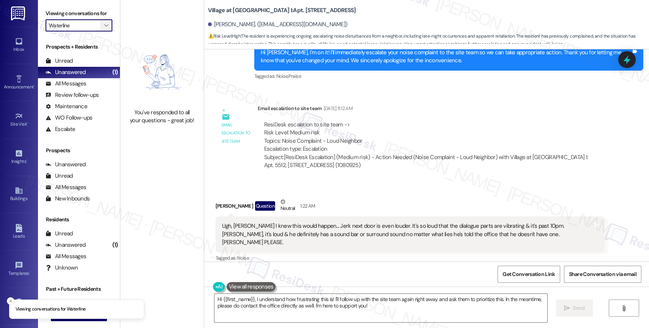
click at [104, 28] on icon "" at bounding box center [106, 25] width 4 height 6
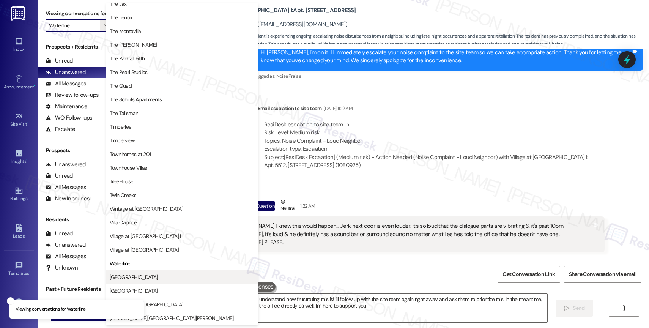
scroll to position [1360, 0]
click at [151, 274] on span "[GEOGRAPHIC_DATA]" at bounding box center [182, 277] width 145 height 8
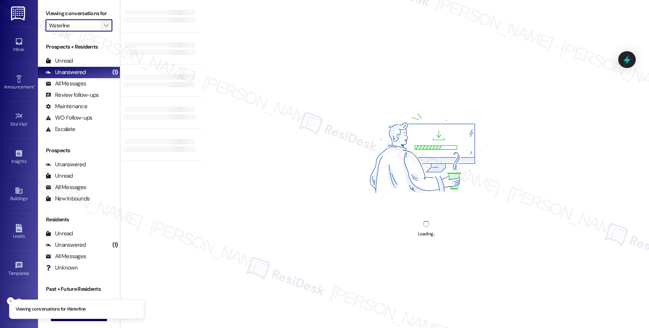
type input "[GEOGRAPHIC_DATA]"
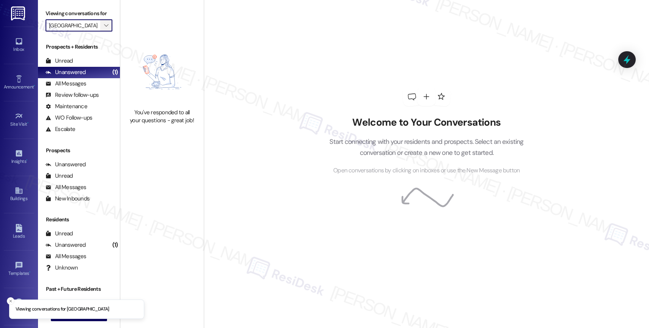
click at [104, 28] on icon "" at bounding box center [106, 25] width 4 height 6
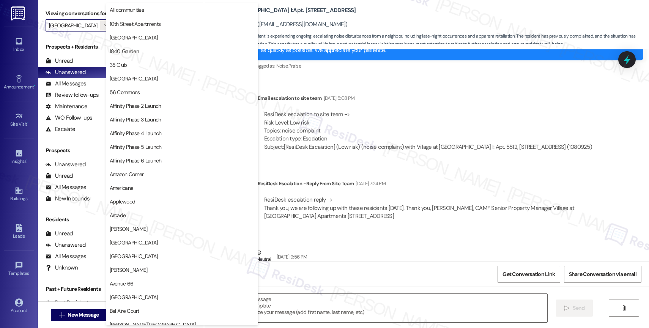
type textarea "Fetching suggested responses. Please feel free to read through the conversation…"
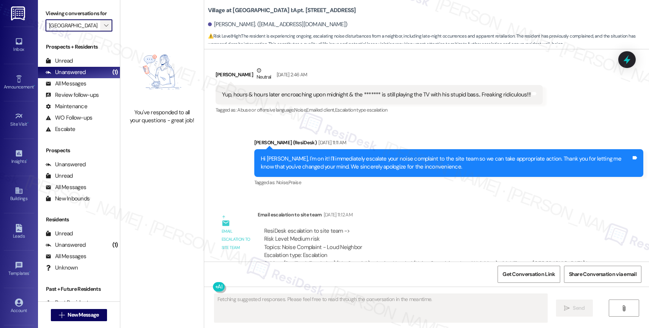
scroll to position [3774, 0]
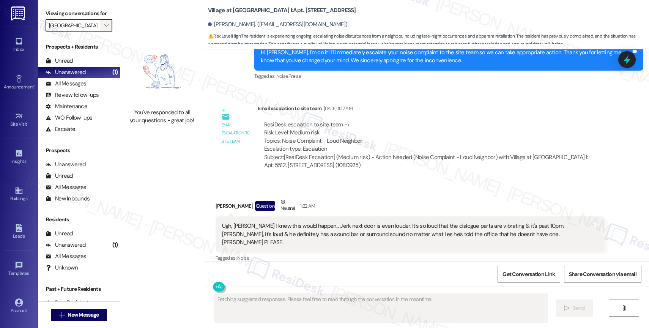
click at [104, 28] on icon "" at bounding box center [106, 25] width 4 height 6
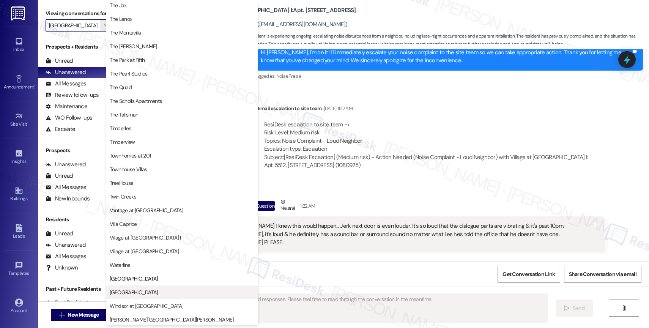
scroll to position [1364, 0]
click at [137, 291] on span "[GEOGRAPHIC_DATA]" at bounding box center [134, 291] width 48 height 8
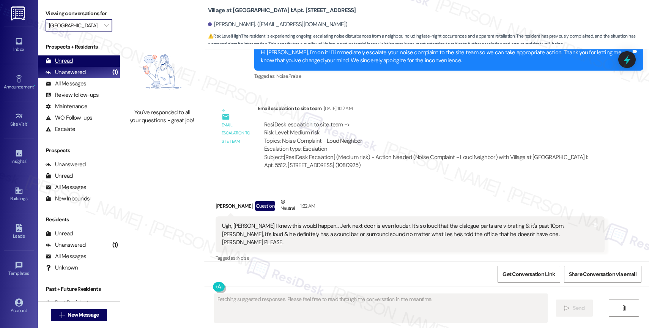
type input "[GEOGRAPHIC_DATA]"
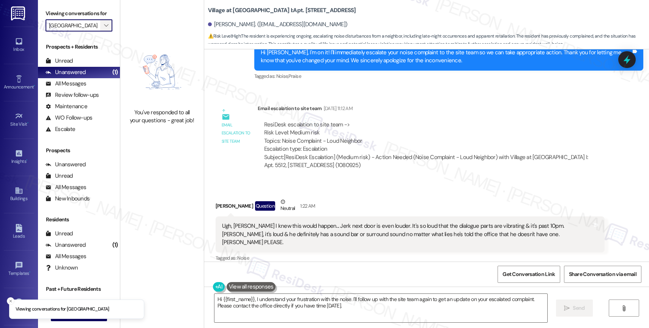
click at [102, 31] on span "" at bounding box center [105, 25] width 7 height 12
type textarea "Hi {{first_name}}, I understand your frustration with the noise. I'll follow up…"
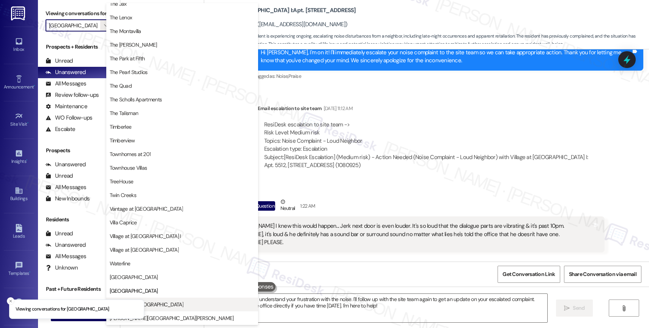
scroll to position [1364, 0]
click at [165, 303] on span "Windsor at [GEOGRAPHIC_DATA]" at bounding box center [182, 304] width 145 height 8
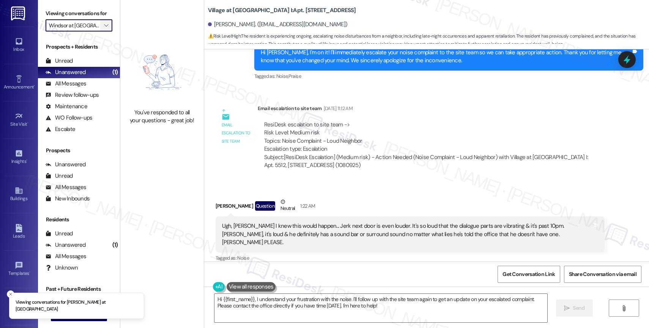
click at [104, 28] on icon "" at bounding box center [106, 25] width 4 height 6
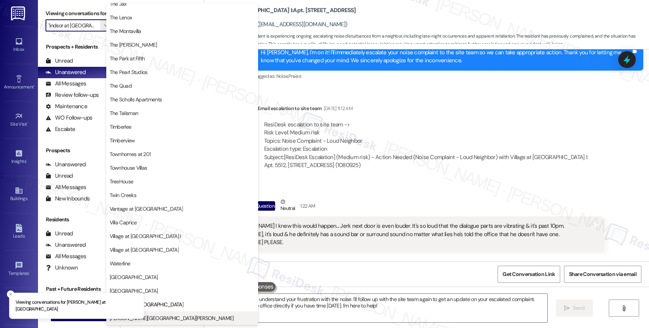
scroll to position [1369, 0]
click at [158, 312] on button "[PERSON_NAME][GEOGRAPHIC_DATA][PERSON_NAME]" at bounding box center [182, 318] width 152 height 14
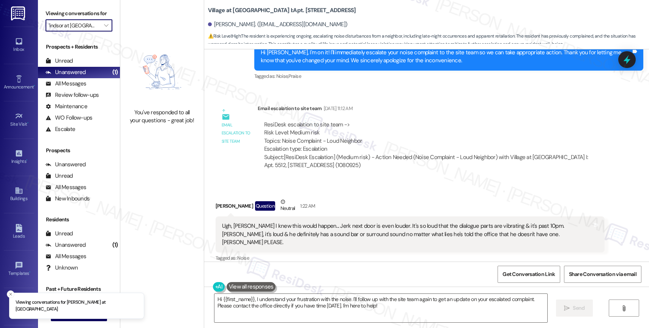
type input "[PERSON_NAME][GEOGRAPHIC_DATA][PERSON_NAME]"
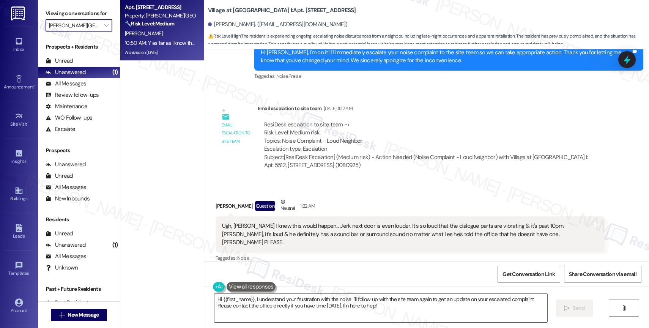
click at [157, 24] on strong "🔧 Risk Level: Medium" at bounding box center [149, 23] width 49 height 7
type textarea "Fetching suggested responses. Please feel free to read through the conversation…"
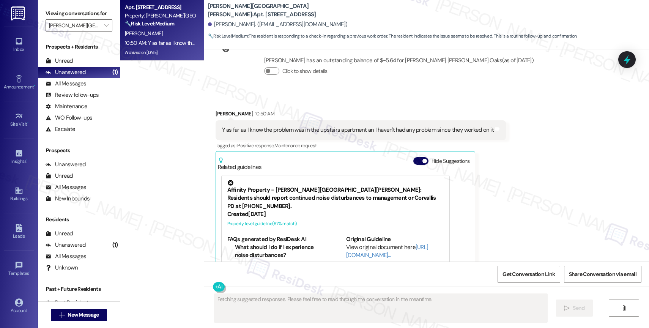
scroll to position [5872, 0]
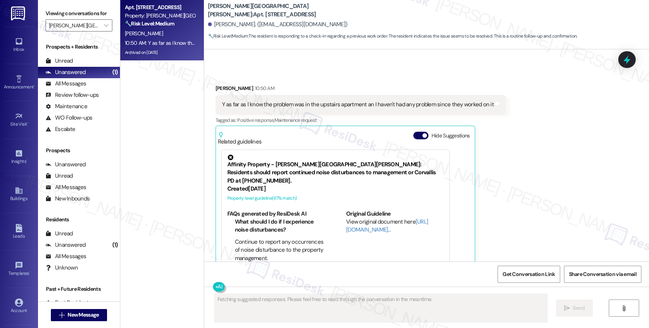
click at [413, 128] on div "Related guidelines Hide Suggestions" at bounding box center [345, 137] width 255 height 18
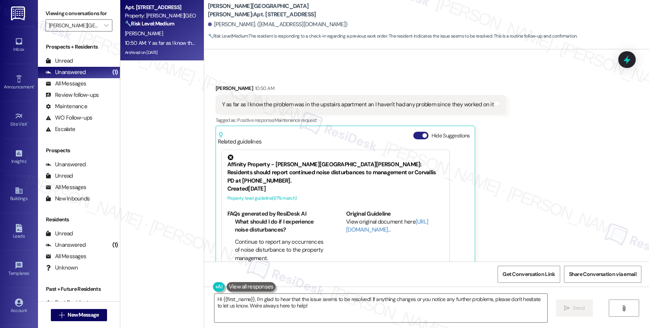
click at [414, 132] on button "Hide Suggestions" at bounding box center [420, 136] width 15 height 8
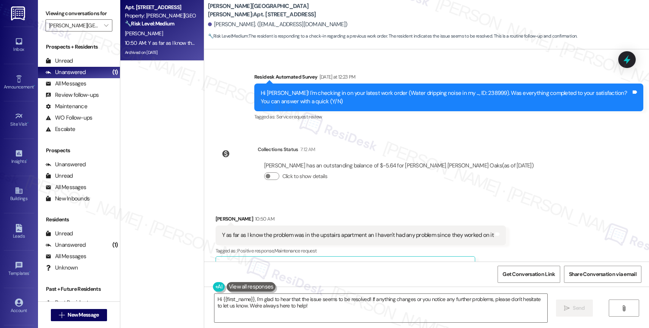
click at [350, 198] on div "Received via SMS Saundra Shelton 10:50 AM Y as far as I know the problem was in…" at bounding box center [426, 241] width 445 height 86
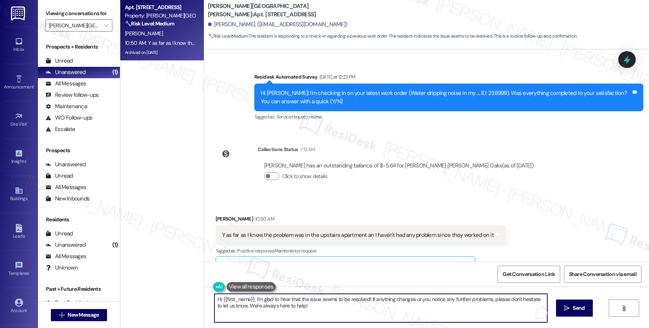
click at [368, 316] on textarea "Hi {{first_name}}, I'm glad to hear that the issue seems to be resolved! If any…" at bounding box center [380, 308] width 333 height 28
type textarea "Hi {{first_name}}, I'm glad to hear that the issue seems to be resolved! Thank …"
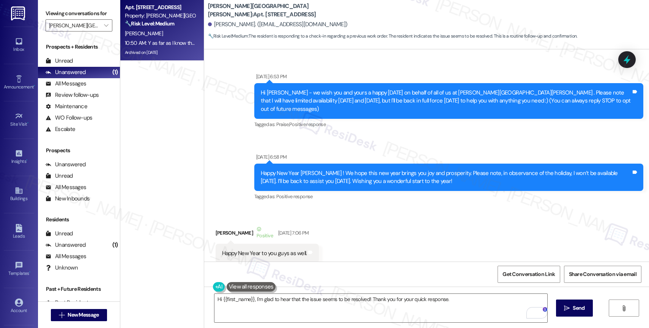
scroll to position [5741, 0]
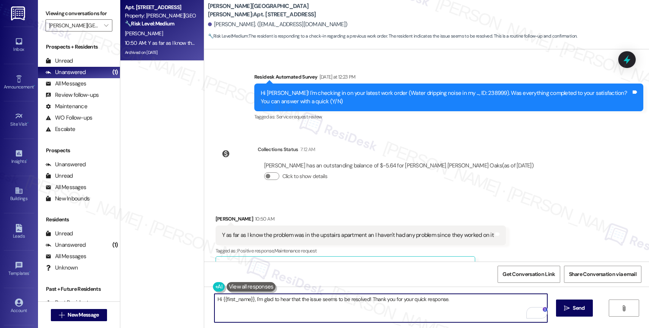
paste textarea "Feel free to let us know if you have other questions or concerns so we can assi…"
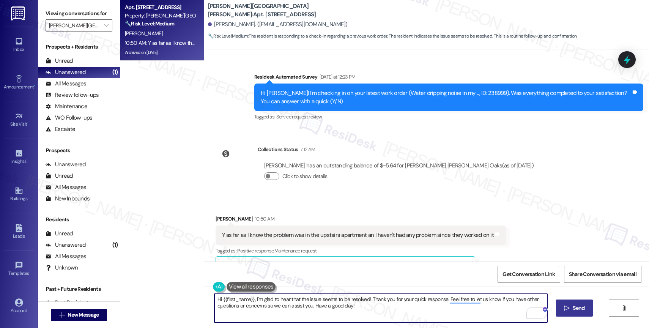
type textarea "Hi {{first_name}}, I'm glad to hear that the issue seems to be resolved! Thank …"
click at [564, 305] on icon "" at bounding box center [567, 308] width 6 height 6
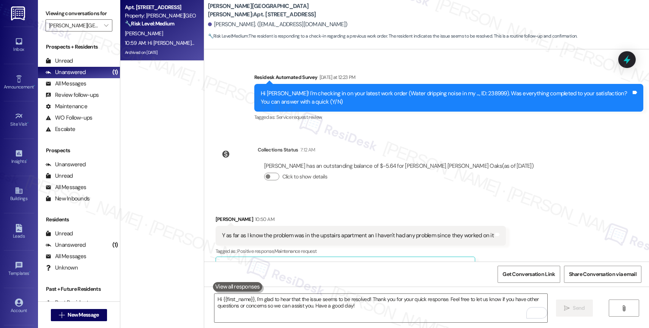
scroll to position [5802, 0]
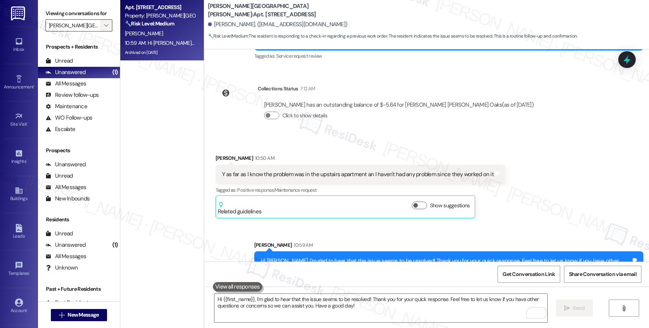
click at [102, 30] on span "" at bounding box center [105, 25] width 7 height 12
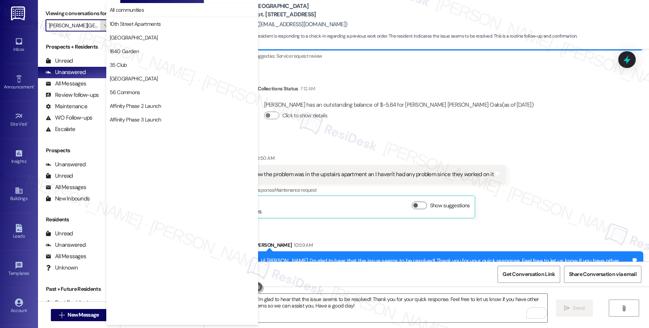
scroll to position [1308, 0]
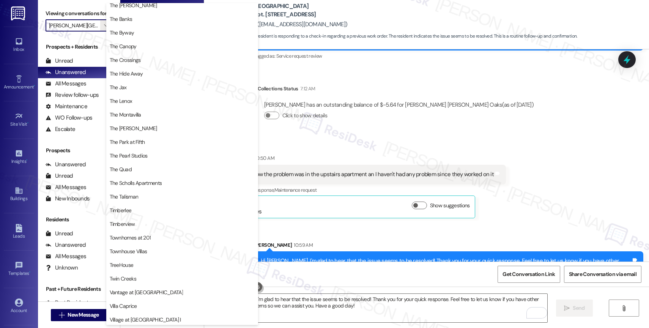
click at [523, 105] on div "Announcement, sent via SMS Nov 22, 2023 at 6:53 PM Hi Saundra - we wish you and…" at bounding box center [426, 155] width 445 height 212
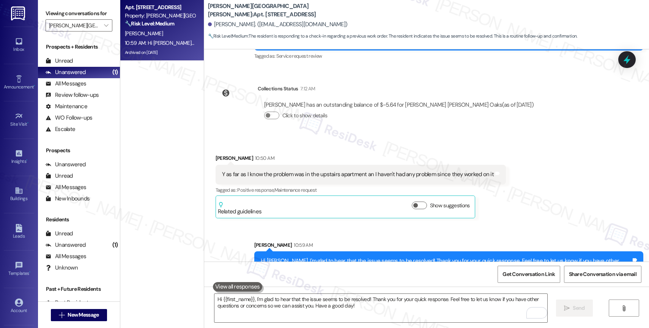
click at [104, 28] on icon "" at bounding box center [106, 25] width 4 height 6
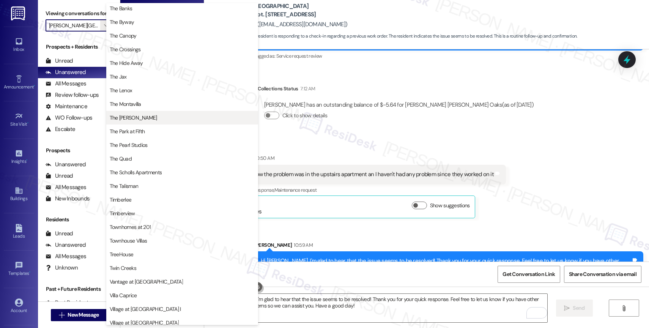
scroll to position [0, 0]
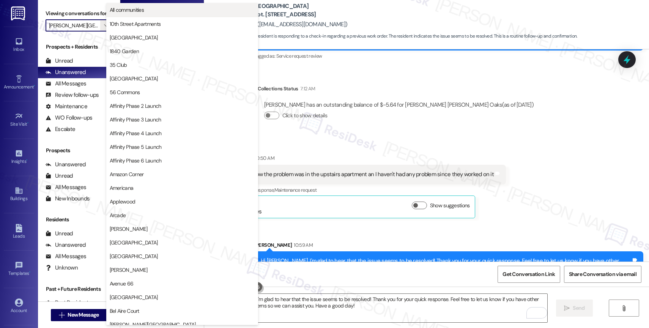
click at [163, 14] on button "All communities" at bounding box center [182, 10] width 152 height 14
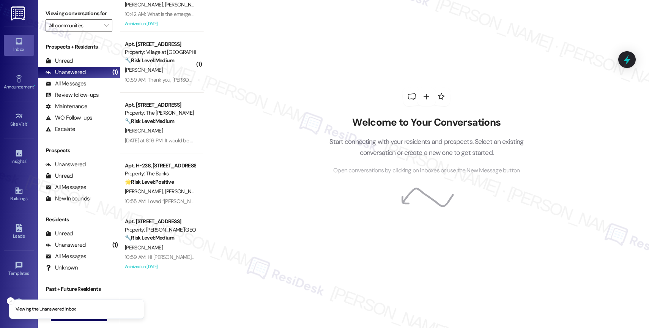
scroll to position [30, 0]
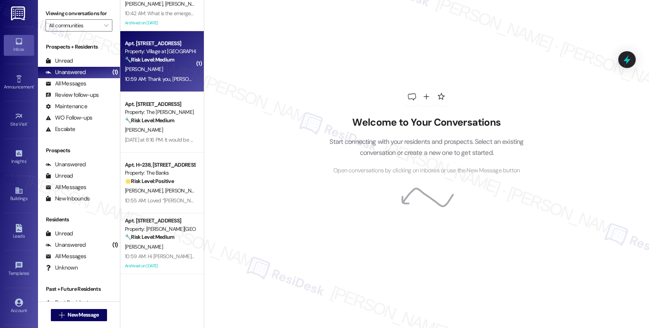
click at [159, 69] on div "I. Yath" at bounding box center [160, 68] width 72 height 9
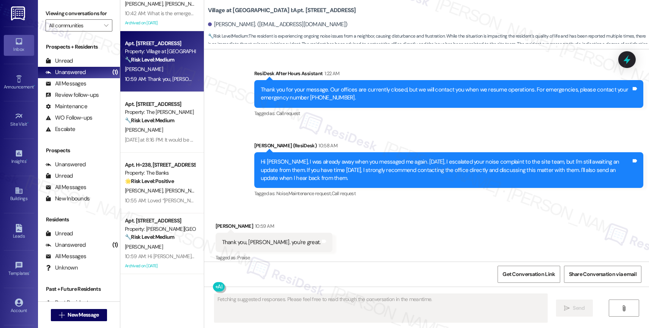
scroll to position [3991, 0]
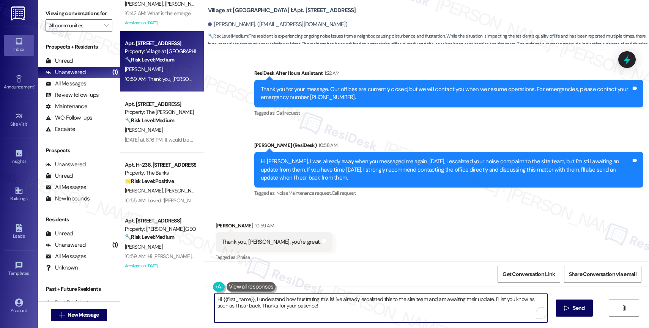
click at [312, 306] on textarea "Hi {{first_name}}, I understand how frustrating this is! I've already escalated…" at bounding box center [380, 308] width 333 height 28
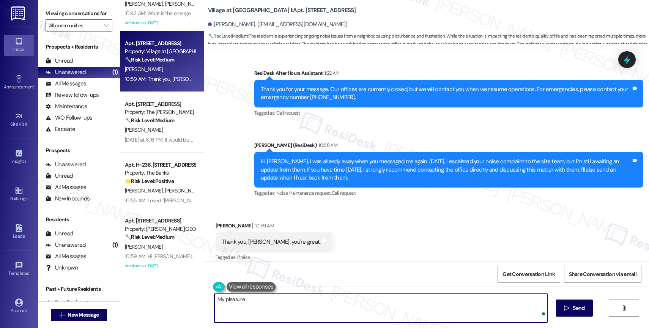
type textarea "My pleasure!"
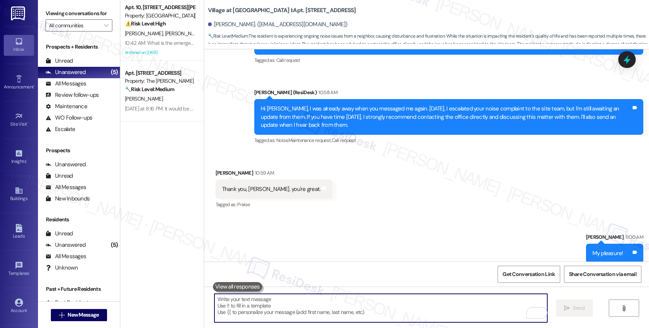
scroll to position [0, 0]
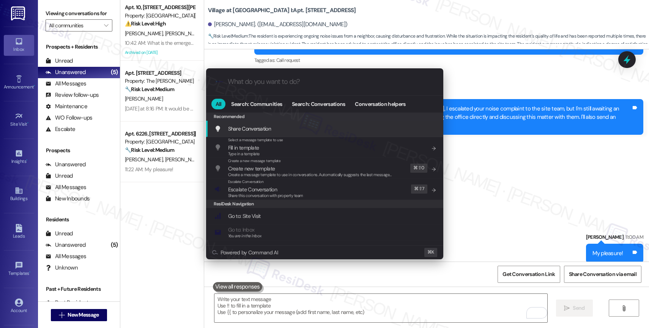
drag, startPoint x: 495, startPoint y: 135, endPoint x: 480, endPoint y: 14, distance: 121.5
click at [495, 133] on div ".cls-1{fill:#0a055f;}.cls-2{fill:#0cc4c4;} resideskLogoBlueOrange All Search: C…" at bounding box center [324, 164] width 649 height 328
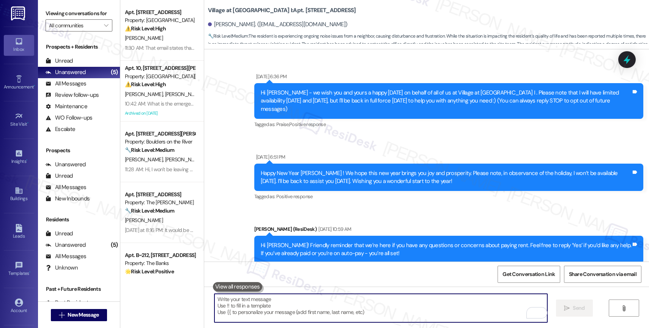
scroll to position [4044, 0]
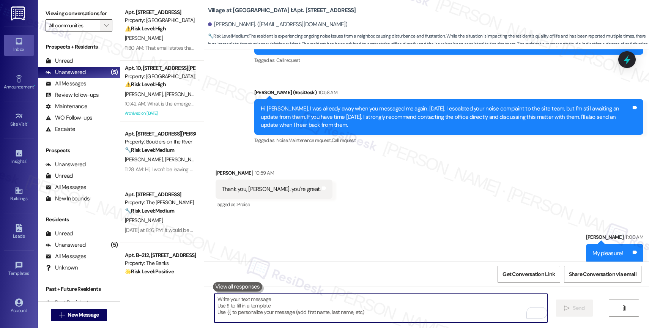
click at [102, 31] on span "" at bounding box center [105, 25] width 7 height 12
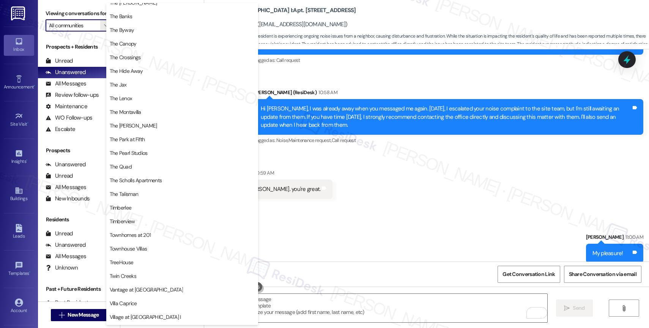
scroll to position [1399, 0]
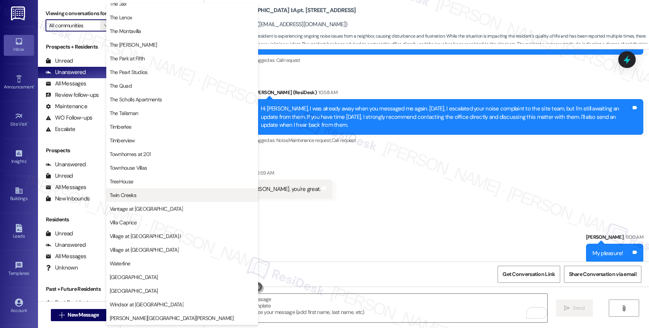
click at [143, 193] on span "Twin Creeks" at bounding box center [182, 195] width 145 height 8
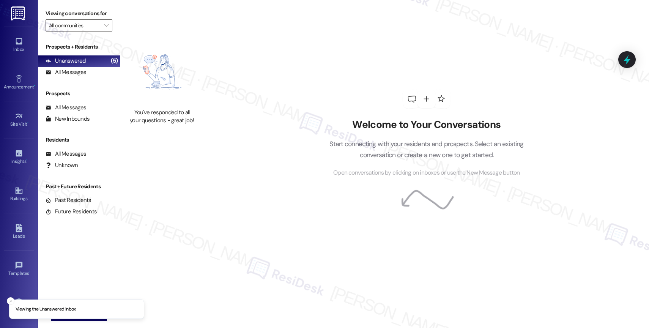
type input "Twin Creeks"
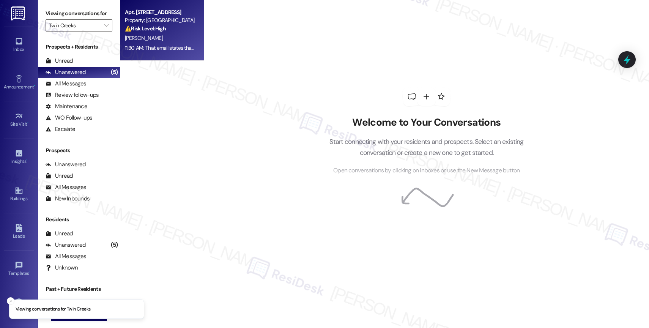
click at [169, 29] on div "⚠️ Risk Level: High The resident is disputing the rent amount for September, cl…" at bounding box center [160, 29] width 70 height 8
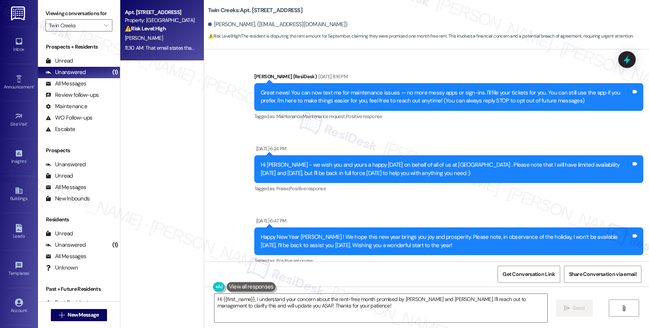
scroll to position [1628, 0]
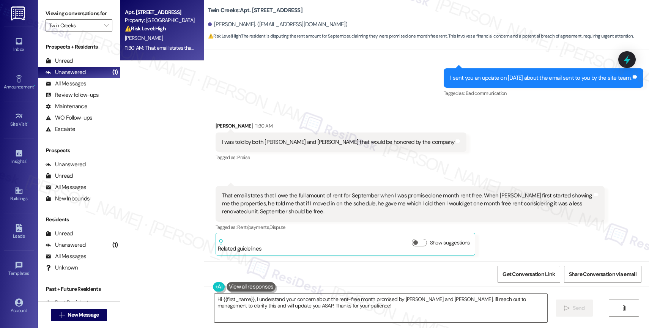
click at [309, 104] on div "Sent via SMS ResiDesk After Hours Assistant Yesterday at 8:40 PM Thank you for …" at bounding box center [426, 15] width 445 height 178
click at [383, 162] on div "Tagged as: Praise Click to highlight conversations about Praise" at bounding box center [340, 157] width 251 height 11
click at [291, 303] on textarea "Hi {{first_name}}, I understand your concern about the rent-free month promised…" at bounding box center [380, 308] width 333 height 28
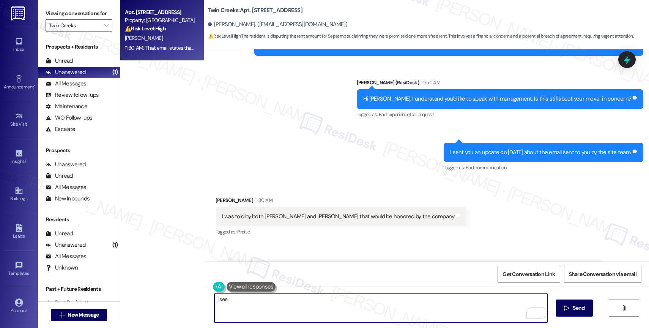
scroll to position [1545, 0]
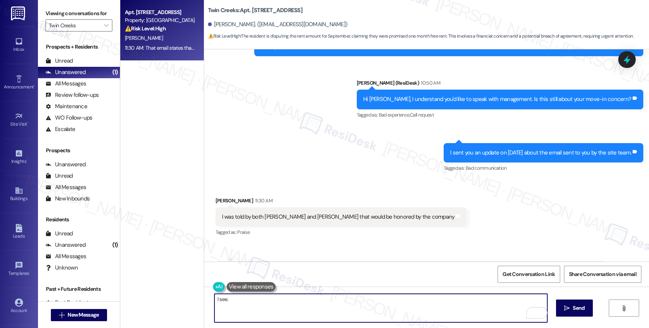
drag, startPoint x: 243, startPoint y: 303, endPoint x: 165, endPoint y: 295, distance: 77.8
click at [169, 295] on div "Apt. O_10, 11480 SE Sunnyside Road Property: Twin Creeks ⚠️ Risk Level: High Th…" at bounding box center [384, 164] width 528 height 328
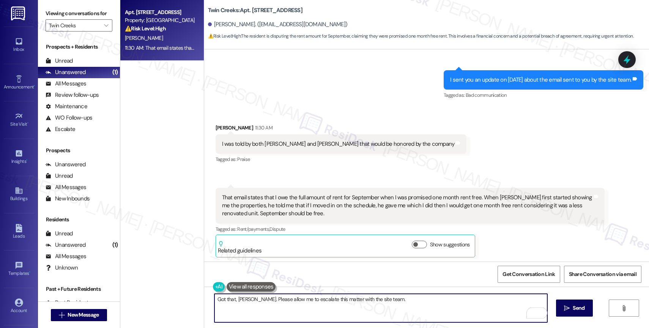
scroll to position [1628, 0]
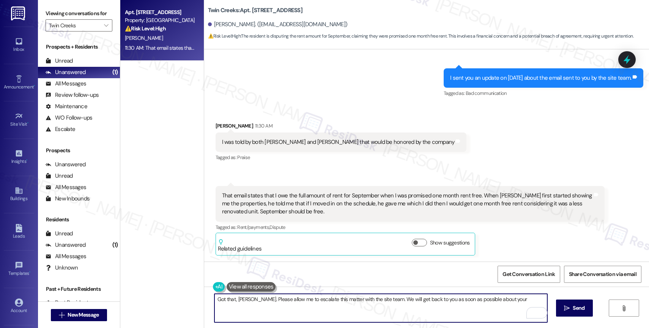
click at [248, 299] on textarea "Got that, Angela. Please allow me to escalate this matter with the site team. W…" at bounding box center [380, 308] width 333 height 28
drag, startPoint x: 230, startPoint y: 300, endPoint x: 199, endPoint y: 294, distance: 31.8
click at [204, 294] on div "Got that, Angela. Please allow me to escalate this matter with the site team. W…" at bounding box center [426, 314] width 445 height 57
drag, startPoint x: 437, startPoint y: 297, endPoint x: 524, endPoint y: 295, distance: 86.9
click at [524, 295] on textarea "I understand, Angela. Please allow me to escalate this matter with the site tea…" at bounding box center [380, 308] width 333 height 28
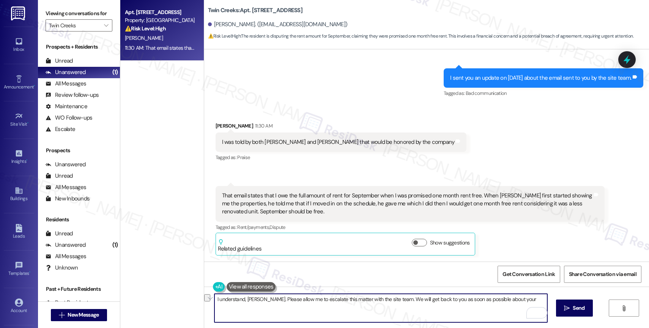
click at [487, 301] on textarea "I understand, Angela. Please allow me to escalate this matter with the site tea…" at bounding box center [380, 308] width 333 height 28
click at [343, 299] on textarea "I understand, Angela. Please allow me to escalate this matter with the site tea…" at bounding box center [380, 308] width 333 height 28
click at [330, 309] on textarea "I understand, Angela. Please allow me to escalate your concern about the once m…" at bounding box center [380, 308] width 333 height 28
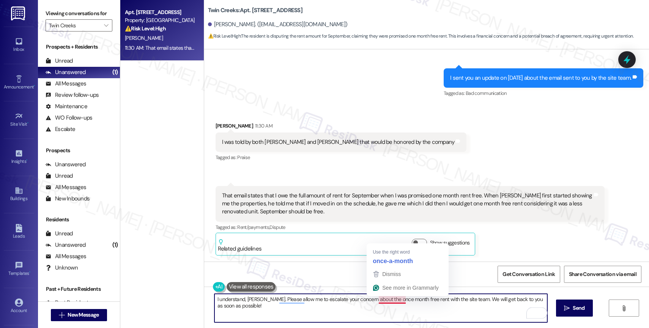
click at [384, 298] on textarea "I understand, Angela. Please allow me to escalate your concern about the once m…" at bounding box center [380, 308] width 333 height 28
click at [362, 317] on textarea "I understand, Angela. Please allow me to escalate your concern about the one mo…" at bounding box center [380, 308] width 333 height 28
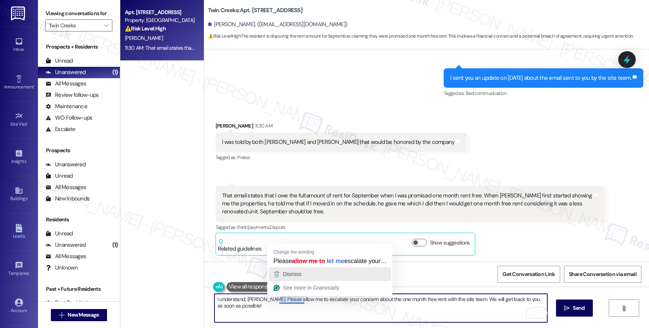
click at [296, 274] on span "Dismiss" at bounding box center [292, 274] width 19 height 6
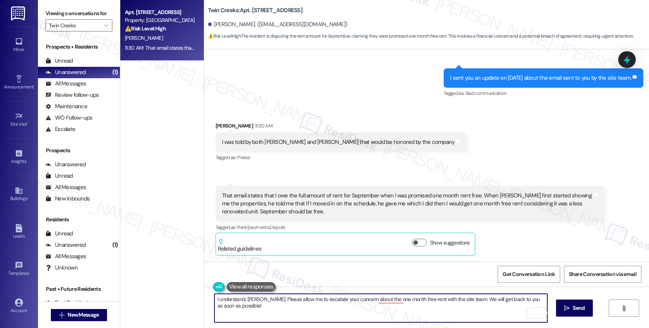
click at [274, 307] on textarea "I understand, Angela. Please allow me to escalate your concern about the one mo…" at bounding box center [380, 308] width 333 height 28
click at [394, 273] on span "one-month" at bounding box center [387, 275] width 31 height 6
click at [372, 313] on textarea "I understand, [PERSON_NAME]. Please allow me to escalate your concern about the…" at bounding box center [380, 308] width 333 height 28
type textarea "I understand, [PERSON_NAME]. Please allow me to escalate your concern about the…"
click at [536, 311] on icon "Open Grammarly. 0 Suggestions." at bounding box center [535, 312] width 8 height 8
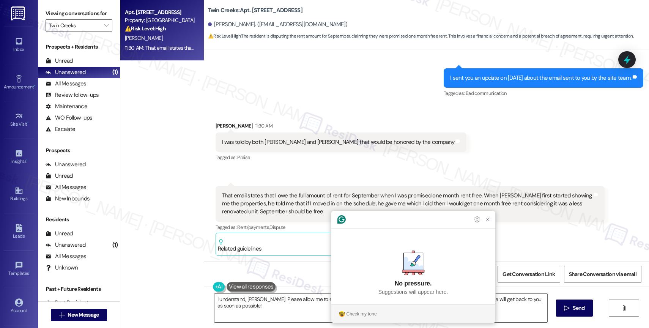
click at [355, 308] on section "Check my tone" at bounding box center [413, 314] width 164 height 12
click at [358, 311] on div "Check my tone" at bounding box center [361, 313] width 30 height 7
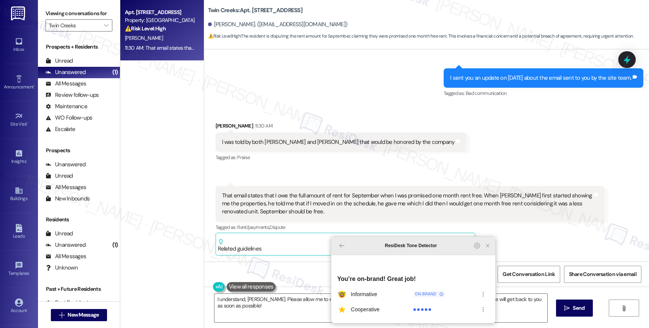
click at [490, 248] on icon "Close Grammarly Assistant" at bounding box center [487, 245] width 6 height 6
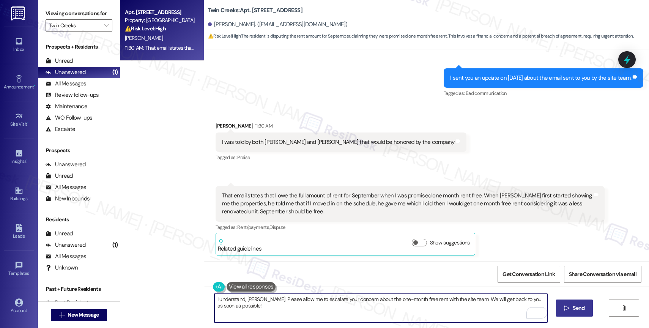
click at [561, 302] on button " Send" at bounding box center [574, 307] width 37 height 17
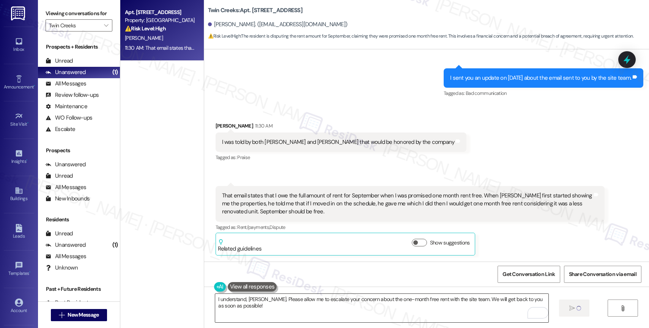
click at [256, 315] on textarea "I understand, [PERSON_NAME]. Please allow me to escalate your concern about the…" at bounding box center [381, 308] width 333 height 28
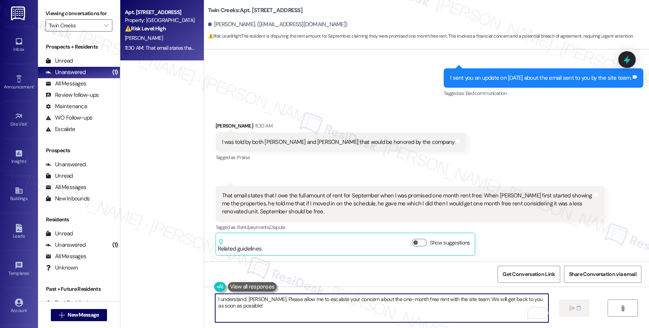
click at [256, 315] on textarea "I understand, [PERSON_NAME]. Please allow me to escalate your concern about the…" at bounding box center [381, 308] width 333 height 28
click at [259, 311] on textarea "I understand, [PERSON_NAME]. Please allow me to escalate your concern about the…" at bounding box center [381, 308] width 333 height 28
click at [283, 310] on textarea "I understand, [PERSON_NAME]. Please allow me to escalate your concern about the…" at bounding box center [381, 308] width 333 height 28
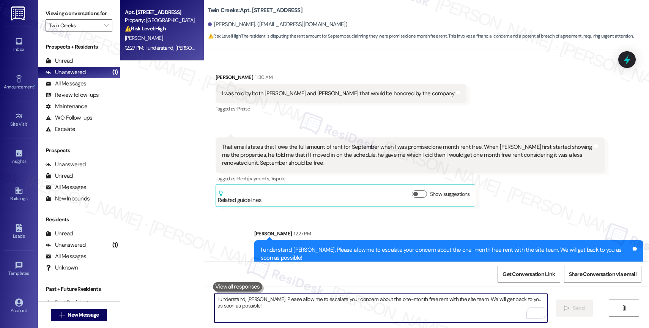
scroll to position [1681, 0]
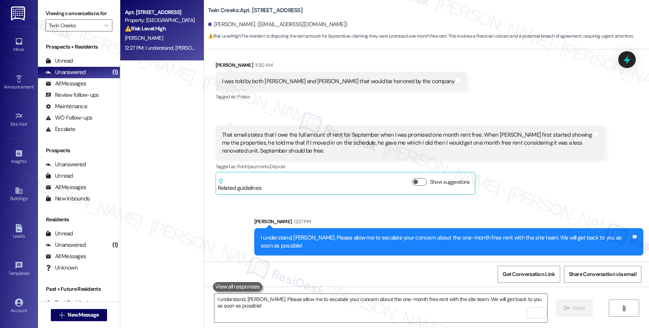
click at [364, 221] on div "Sent via SMS [PERSON_NAME] 12:27 PM I understand, [PERSON_NAME]. Please allow m…" at bounding box center [448, 237] width 400 height 50
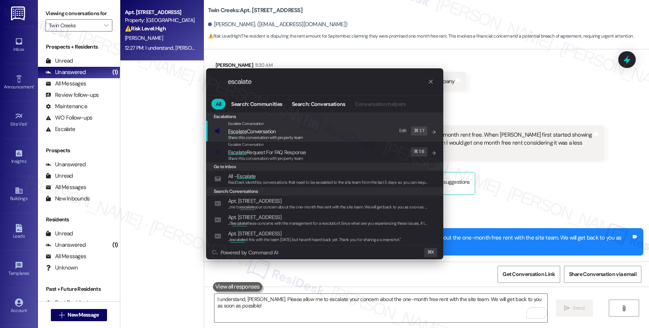
type input "escalate"
click at [270, 132] on span "Escalate Conversation" at bounding box center [252, 131] width 48 height 7
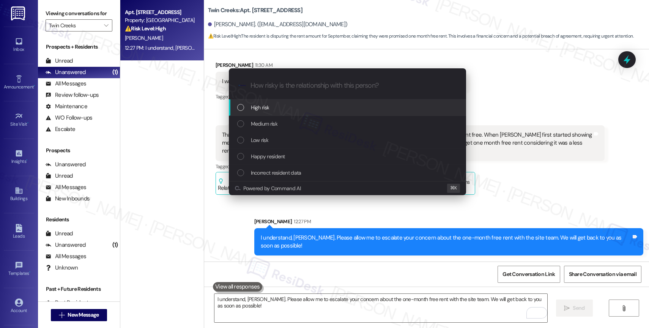
click at [266, 106] on span "High risk" at bounding box center [260, 107] width 19 height 8
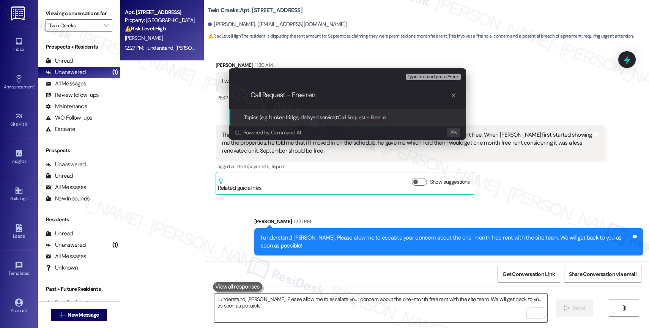
type input "Call Request - Free rent"
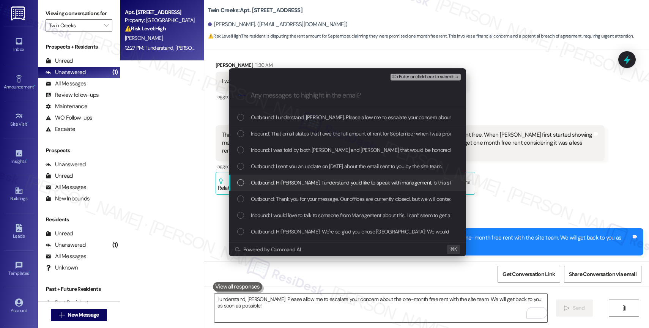
click at [316, 184] on span "Outbound: Hi [PERSON_NAME], I understand you'd like to speak with management. I…" at bounding box center [386, 182] width 270 height 8
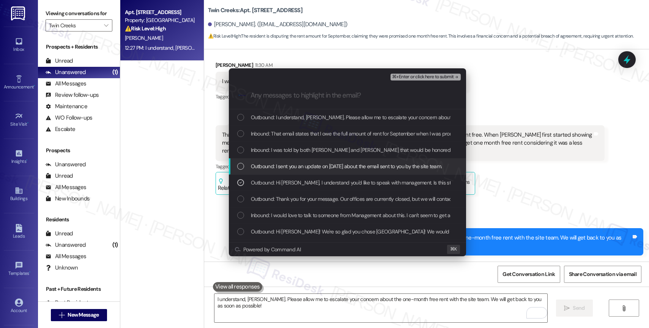
click at [310, 165] on span "Outbound: I sent you an update on [DATE] about the email sent to you by the sit…" at bounding box center [346, 166] width 191 height 8
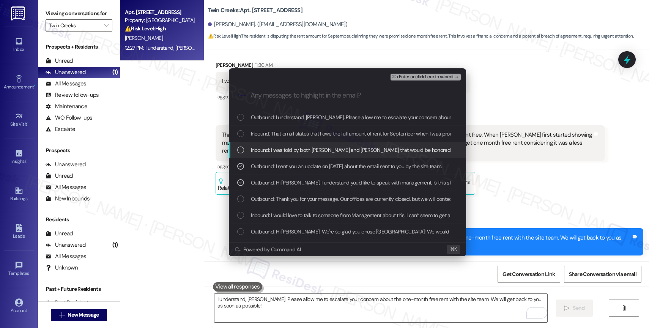
click at [311, 146] on span "Inbound: I was told by both [PERSON_NAME] and [PERSON_NAME] that would be honor…" at bounding box center [369, 150] width 237 height 8
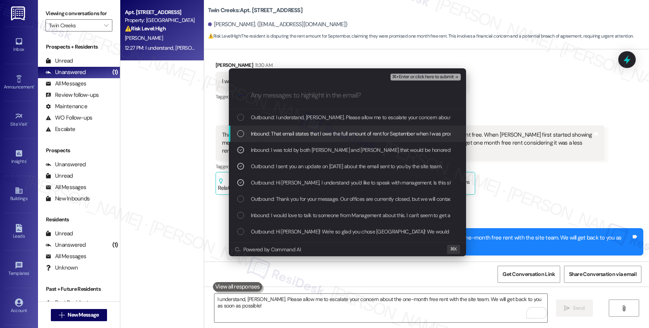
click at [316, 132] on span "Inbound: That email states that I owe the full amount of rent for September whe…" at bounding box center [642, 133] width 782 height 8
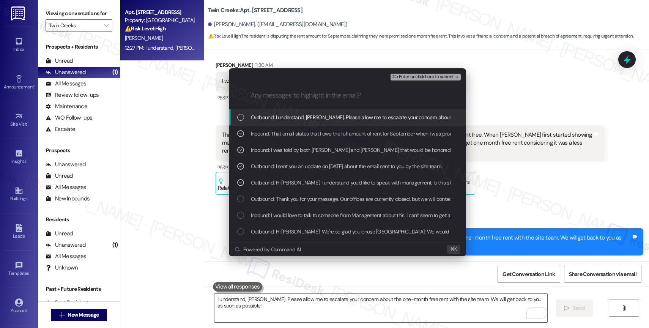
click at [321, 118] on span "Outbound: I understand, [PERSON_NAME]. Please allow me to escalate your concern…" at bounding box center [448, 117] width 394 height 8
click at [354, 115] on span "Outbound: I understand, [PERSON_NAME]. Please allow me to escalate your concern…" at bounding box center [448, 117] width 394 height 8
click at [446, 77] on span "⌘+Enter or click here to submit" at bounding box center [422, 76] width 61 height 5
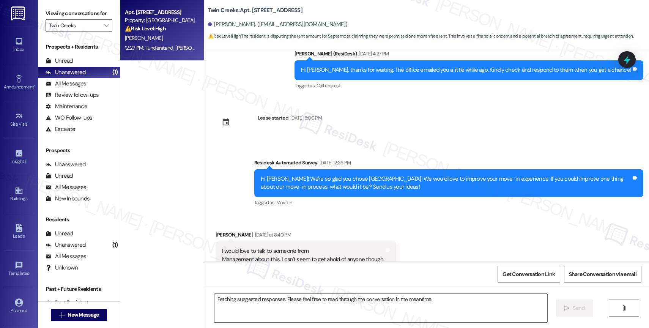
scroll to position [1628, 0]
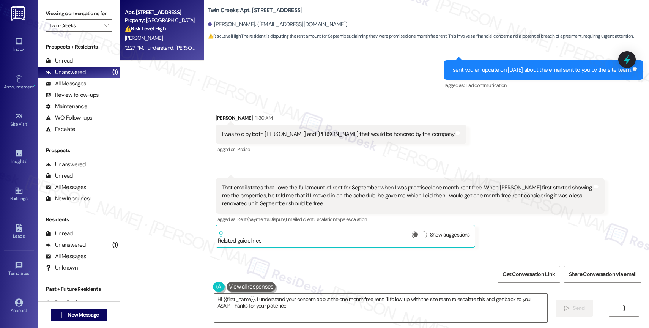
type textarea "Hi {{first_name}}, I understand your concern about the one month free rent. I'l…"
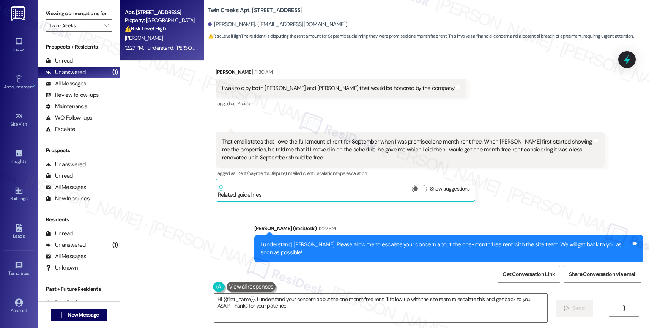
scroll to position [1692, 0]
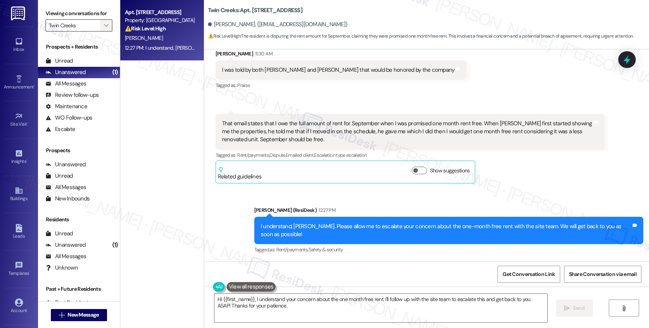
click at [102, 30] on span "" at bounding box center [105, 25] width 7 height 12
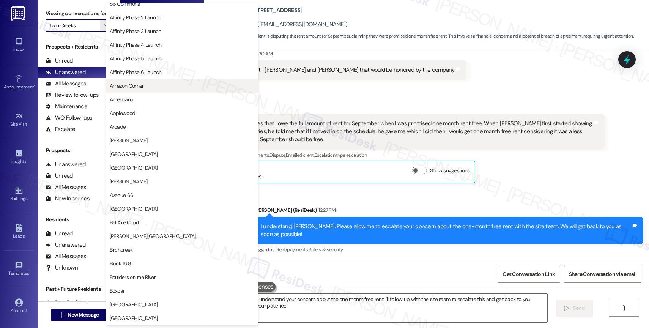
scroll to position [0, 0]
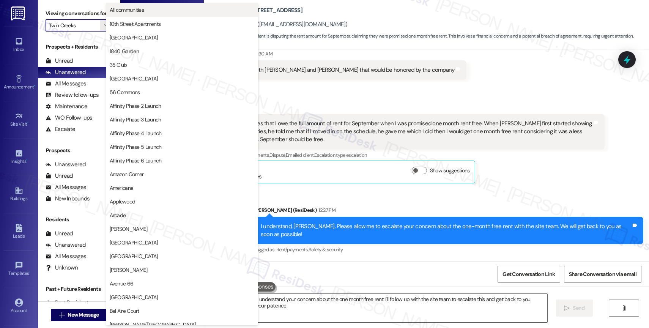
click at [141, 8] on span "All communities" at bounding box center [127, 10] width 35 height 8
